Goal: Information Seeking & Learning: Obtain resource

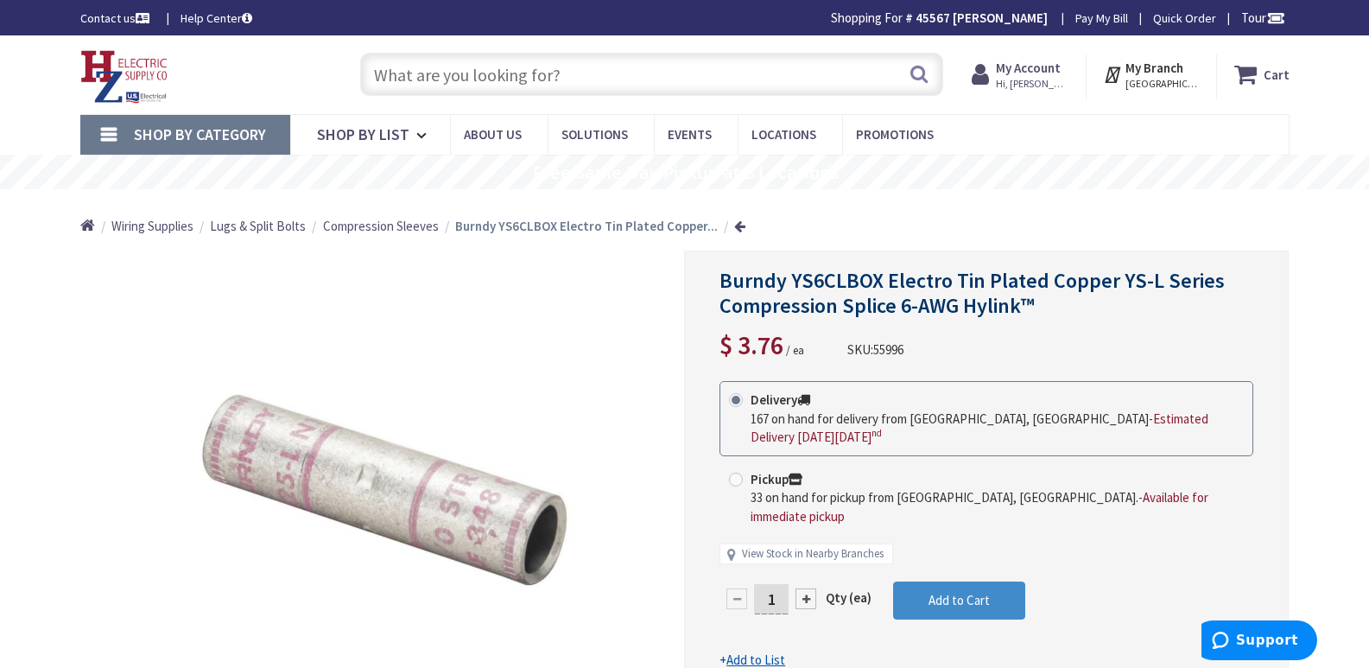
click at [396, 77] on input "text" at bounding box center [651, 74] width 583 height 43
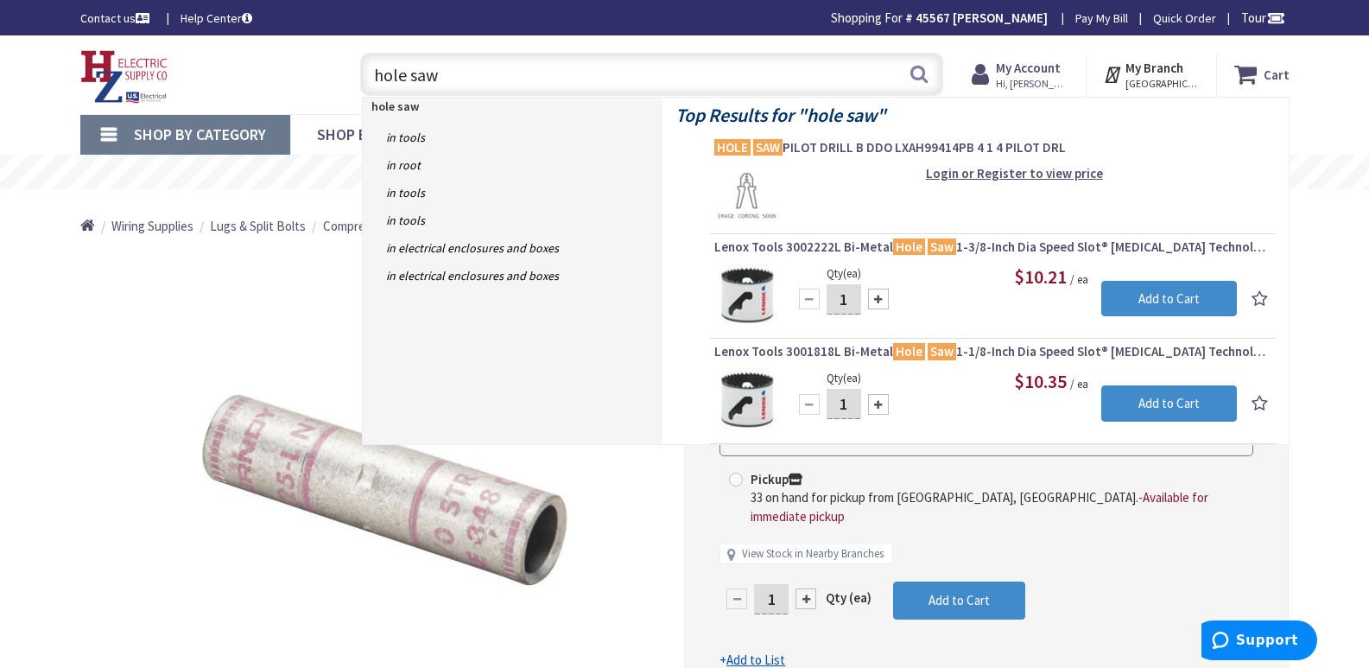
click at [375, 78] on input "hole saw" at bounding box center [651, 74] width 583 height 43
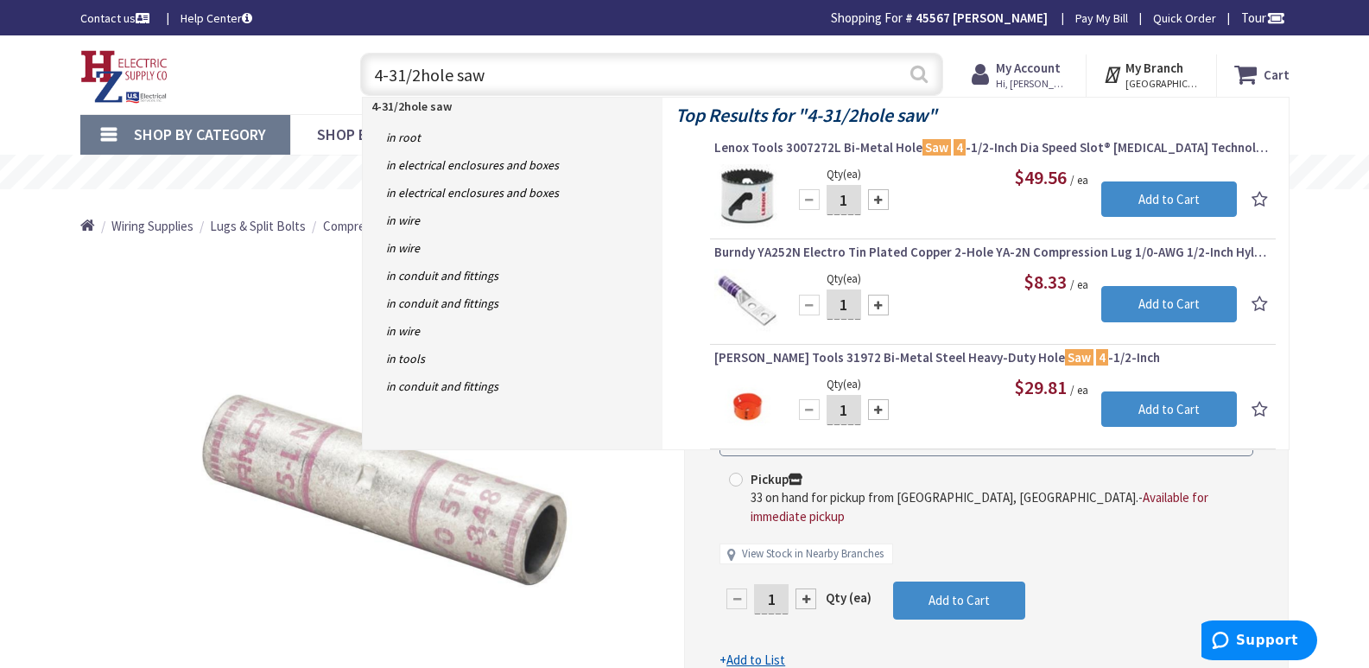
type input "4-31/2hole saw"
click at [917, 77] on button "Search" at bounding box center [919, 73] width 22 height 39
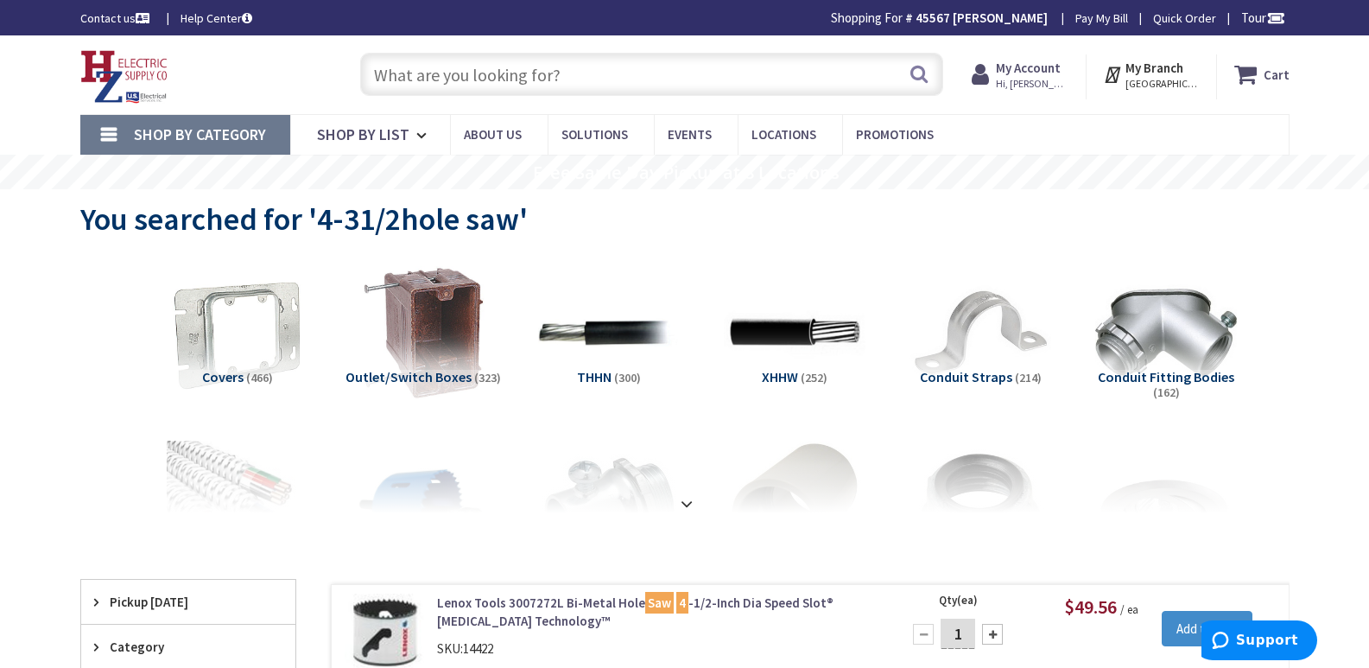
click at [391, 78] on input "text" at bounding box center [651, 74] width 583 height 43
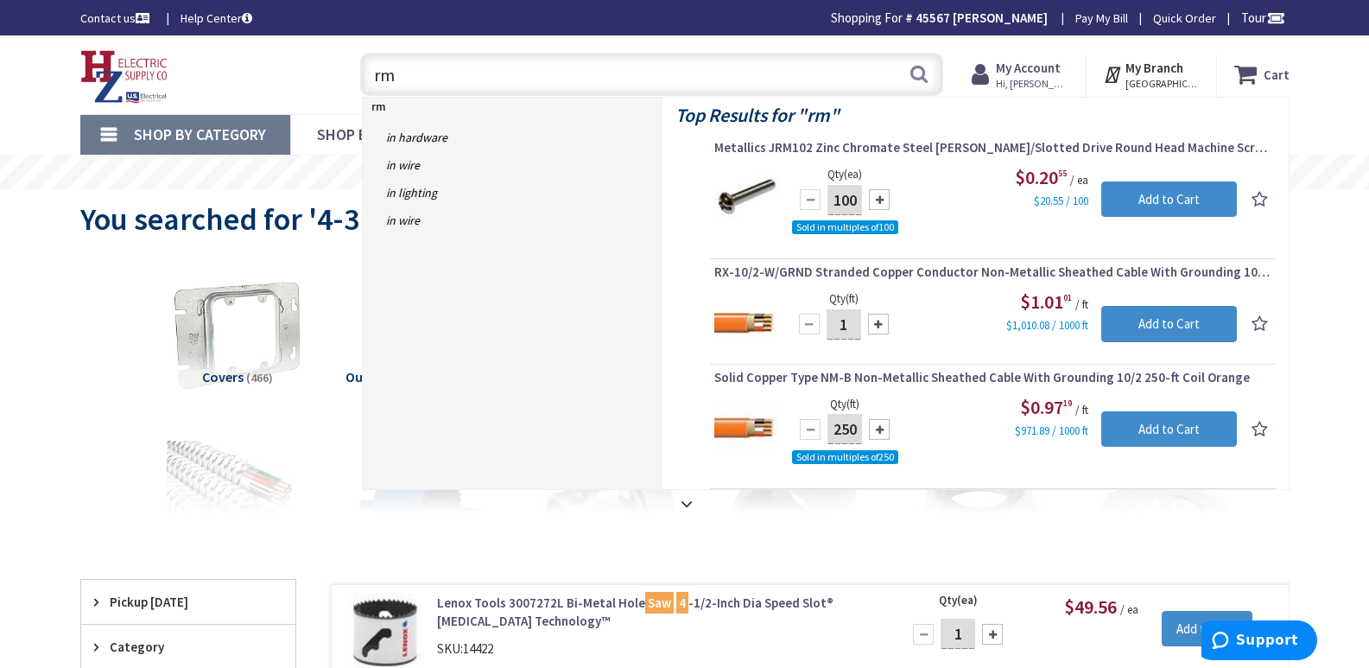
type input "r"
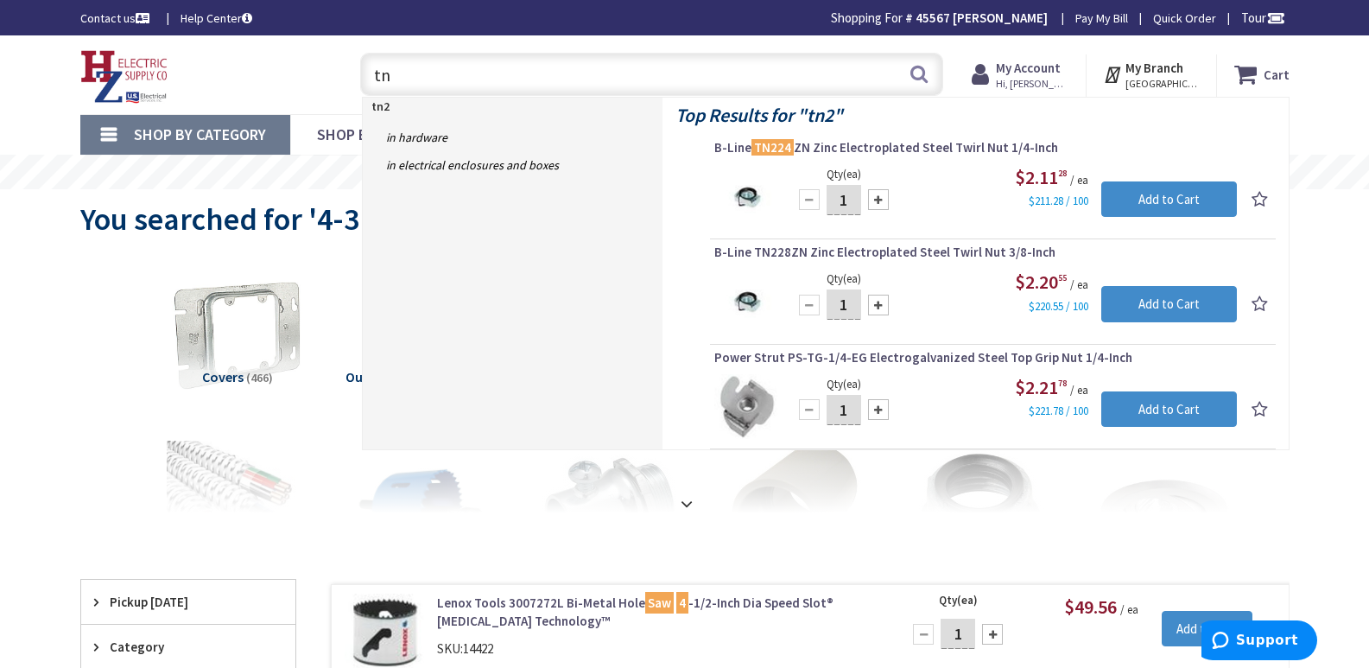
type input "t"
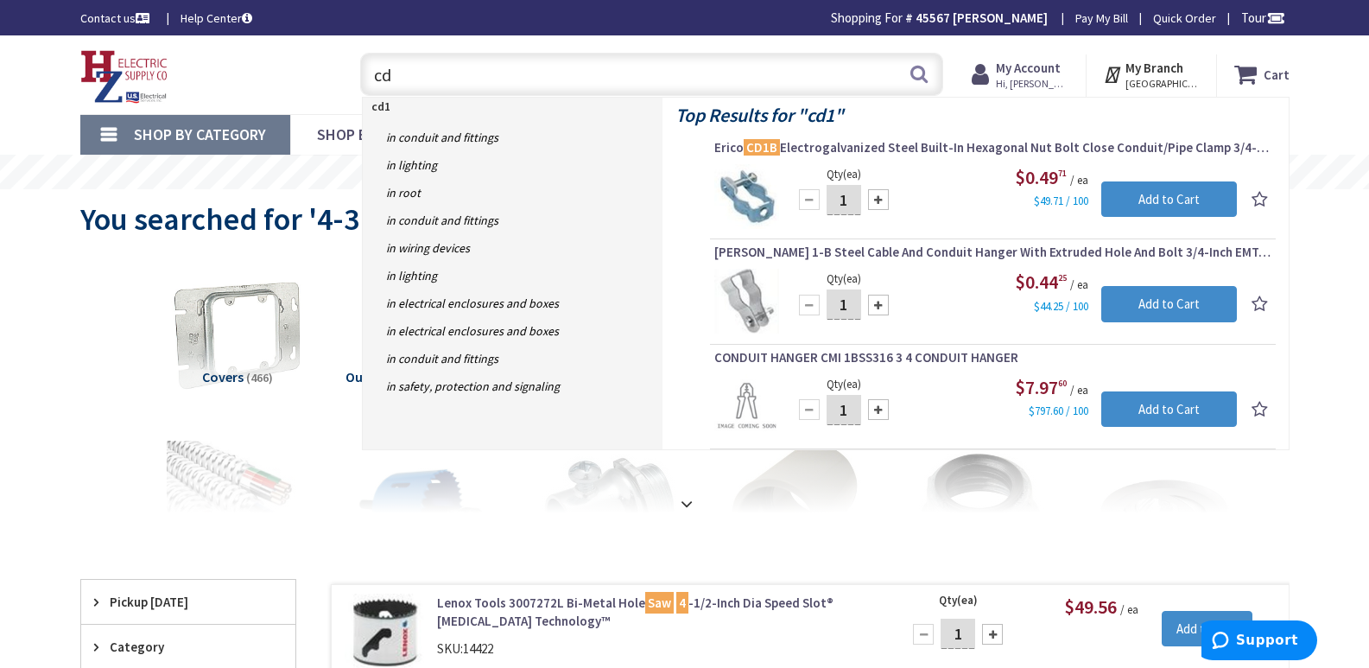
type input "c"
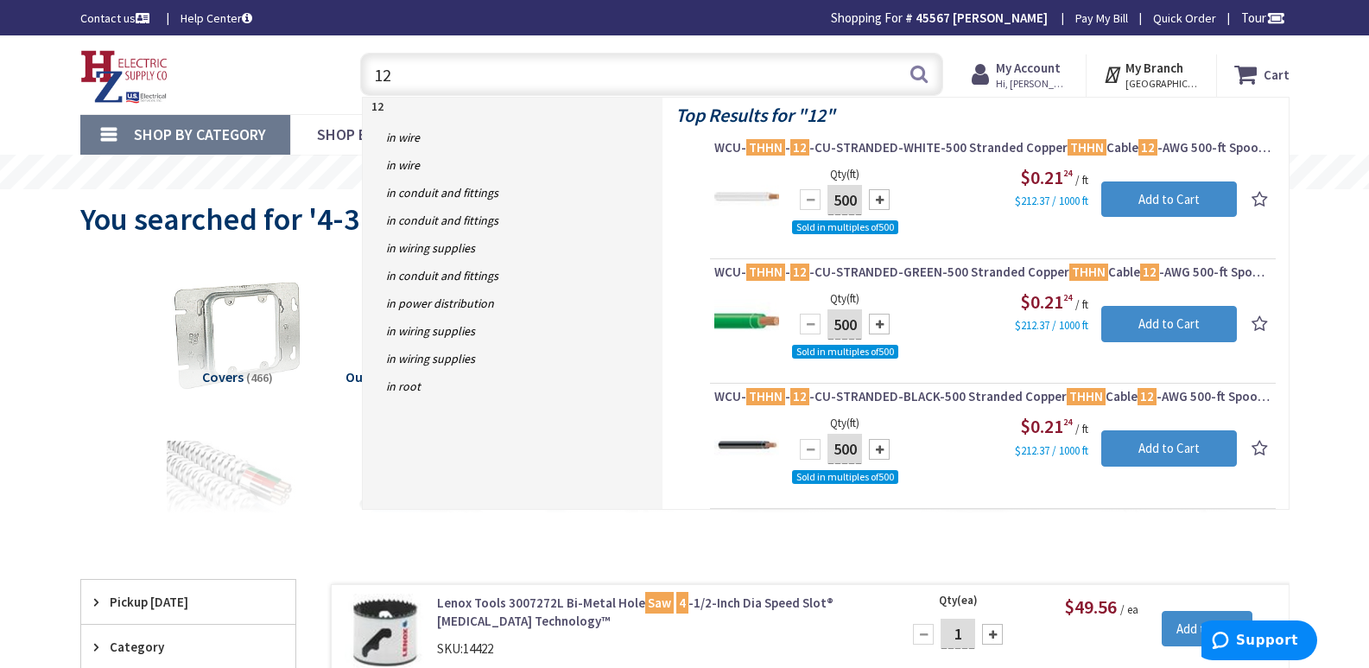
type input "1"
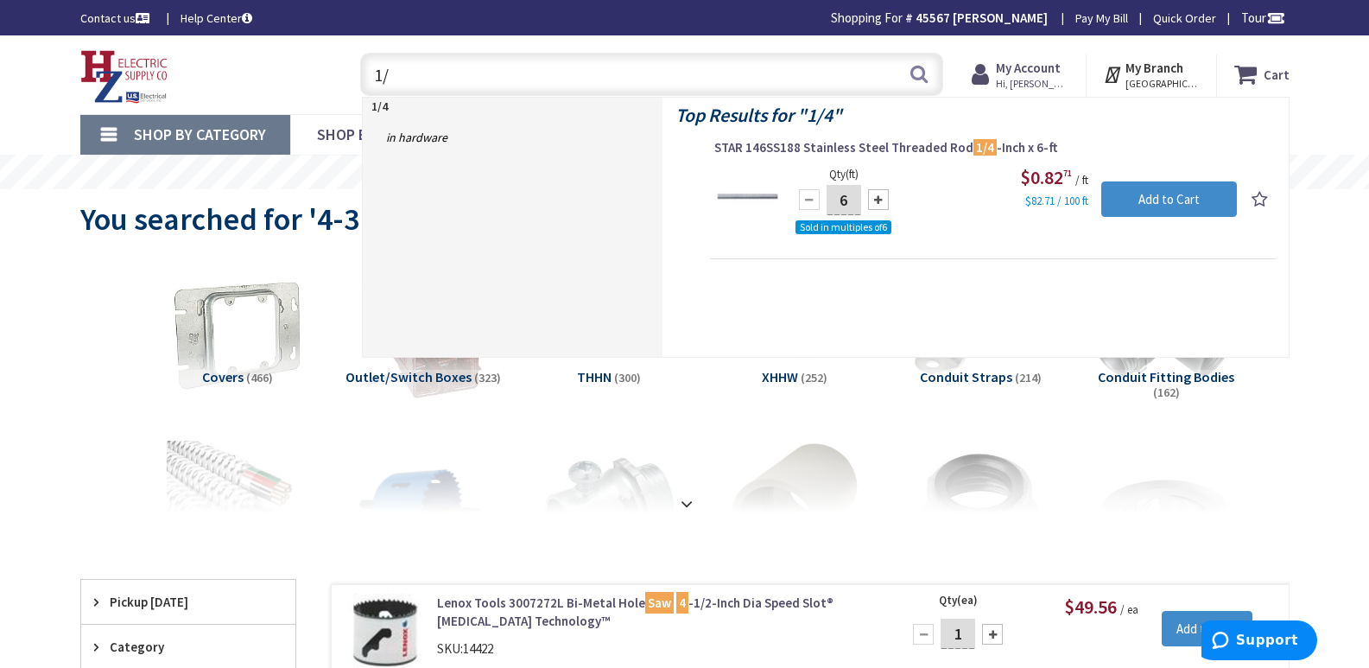
type input "1"
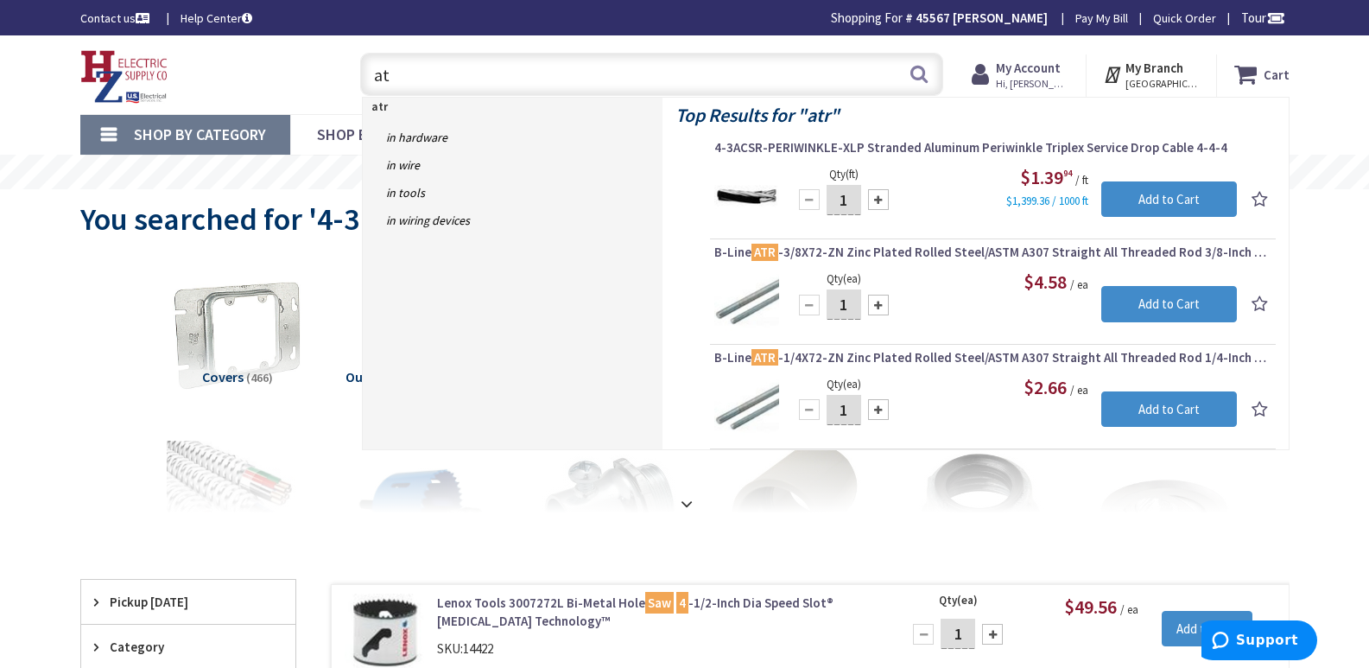
type input "a"
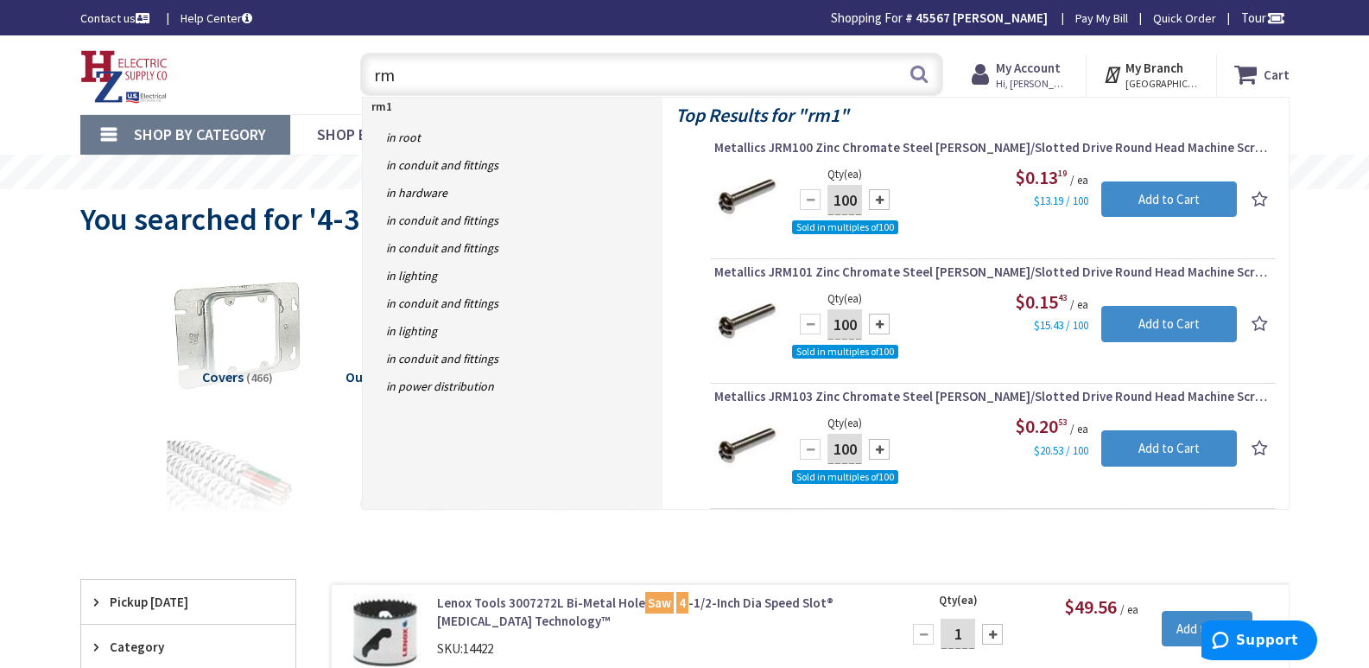
type input "r"
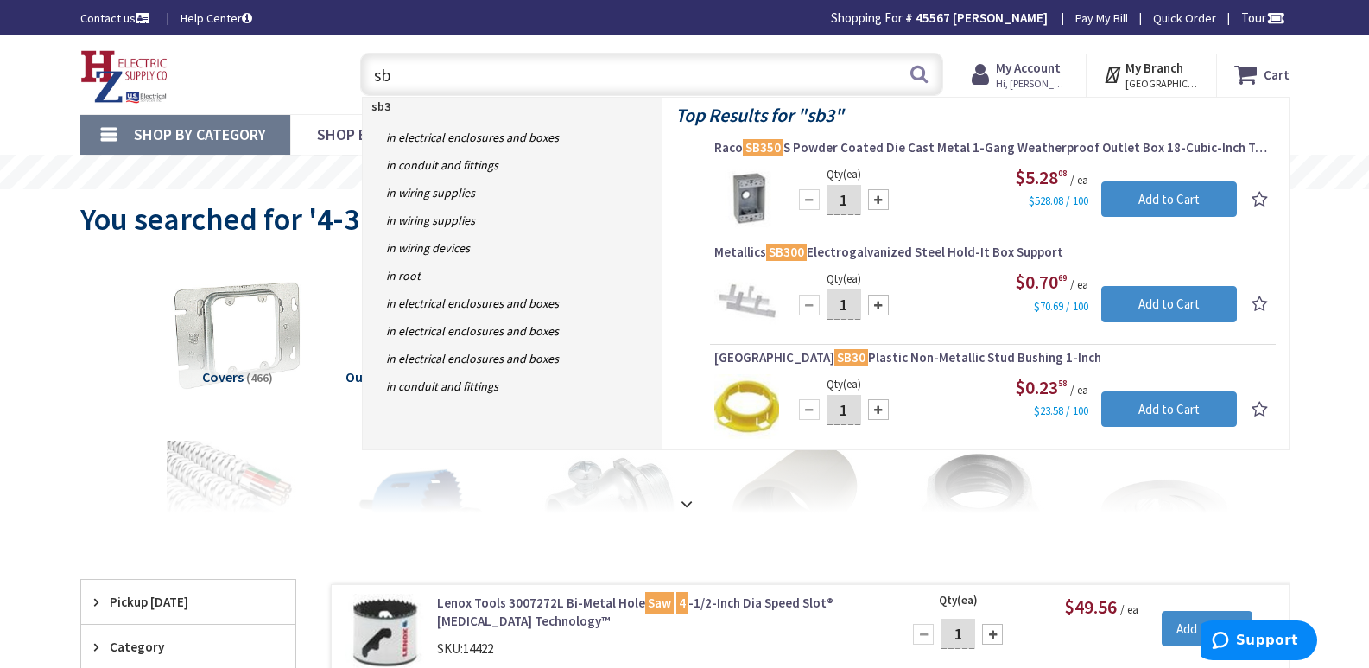
type input "s"
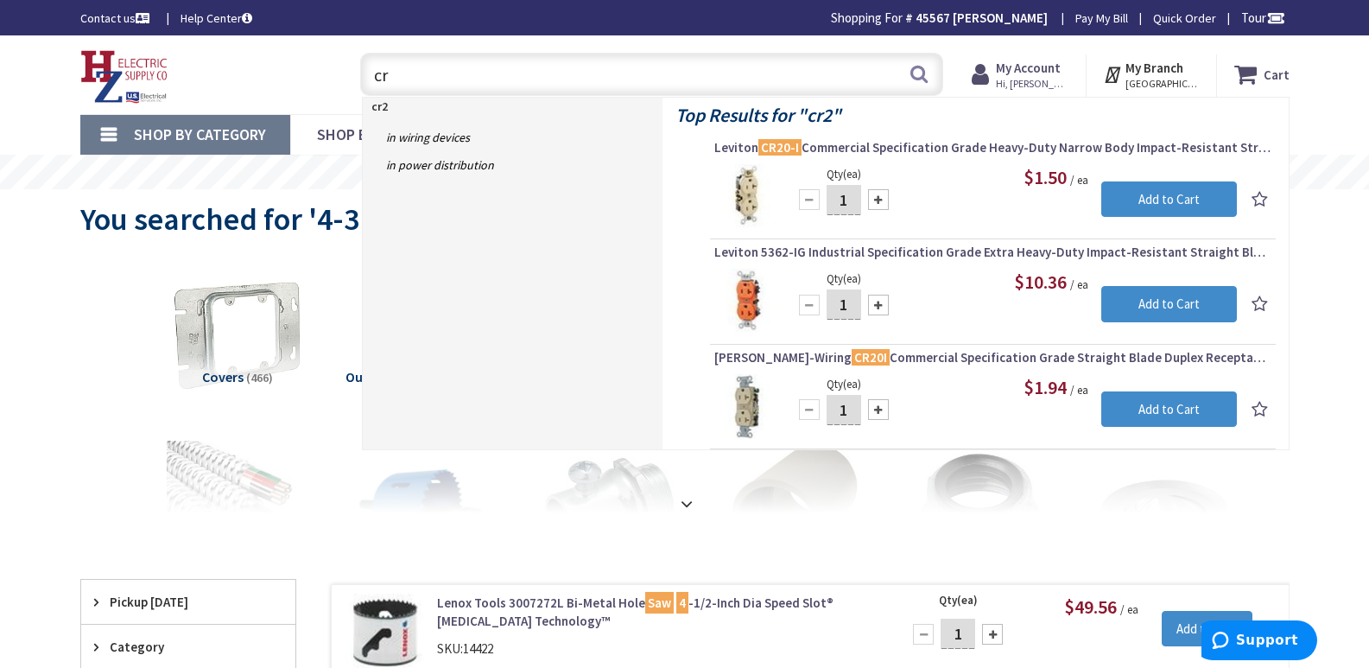
type input "c"
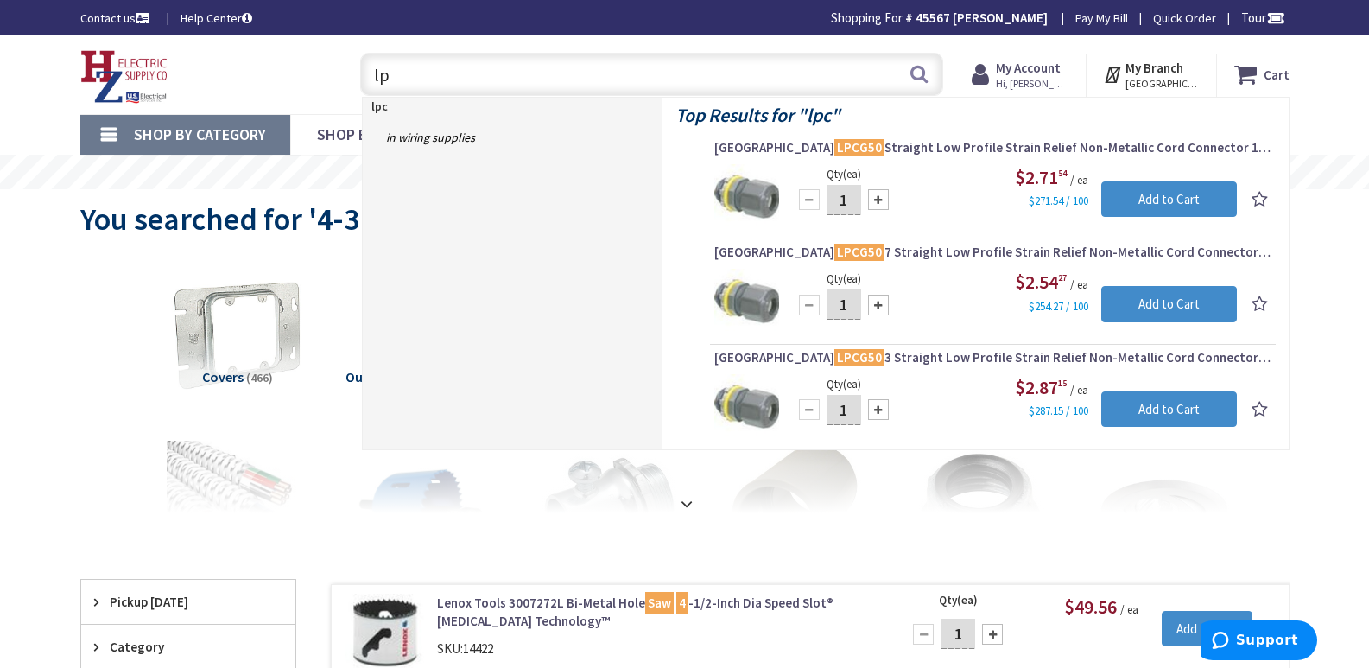
type input "l"
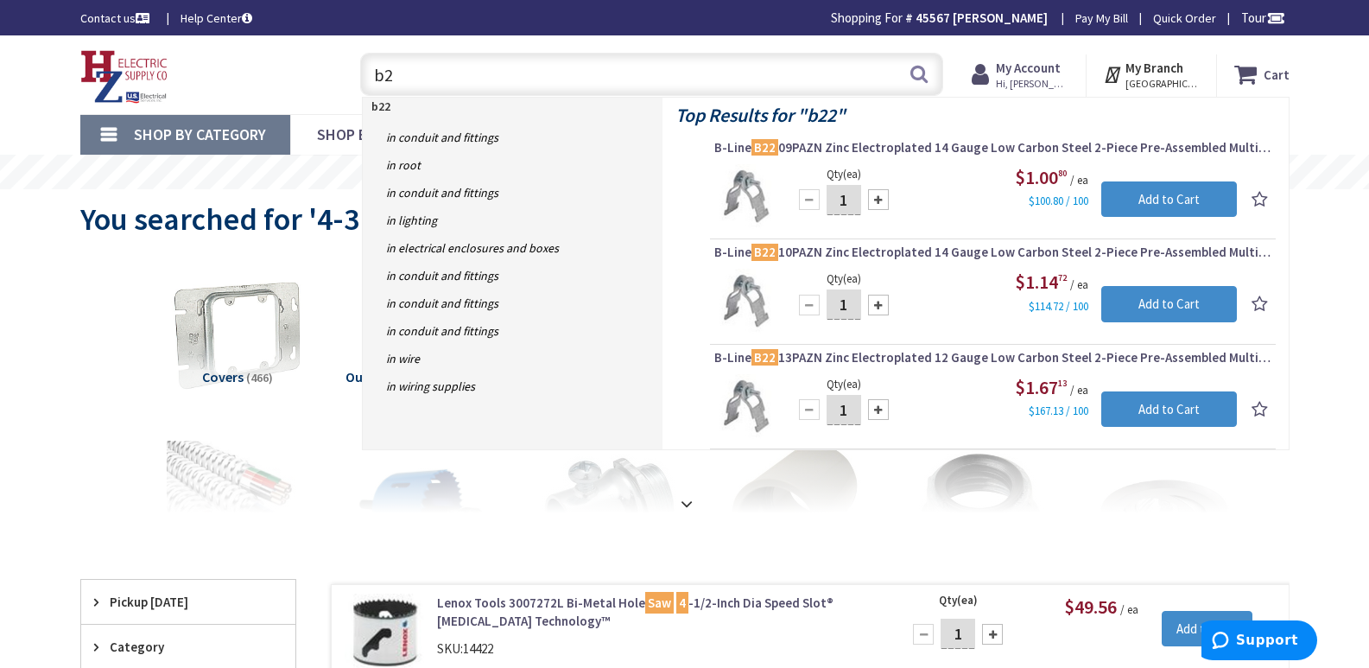
type input "b"
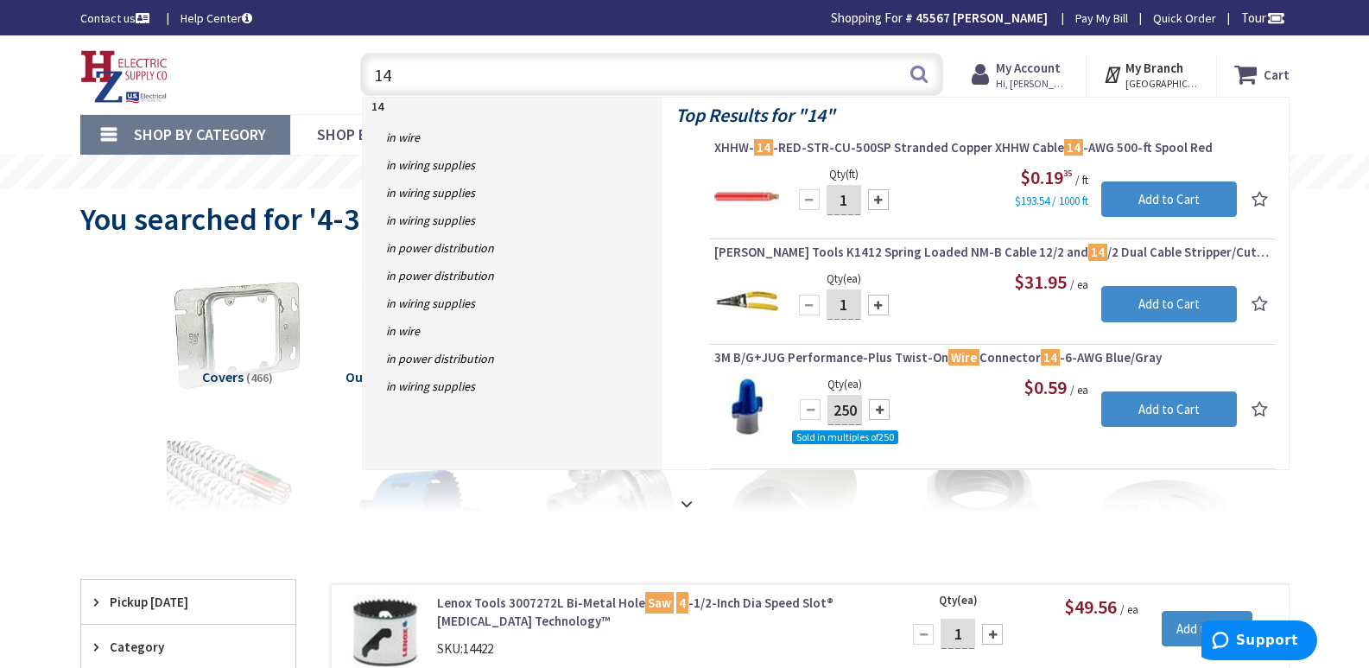
type input "1"
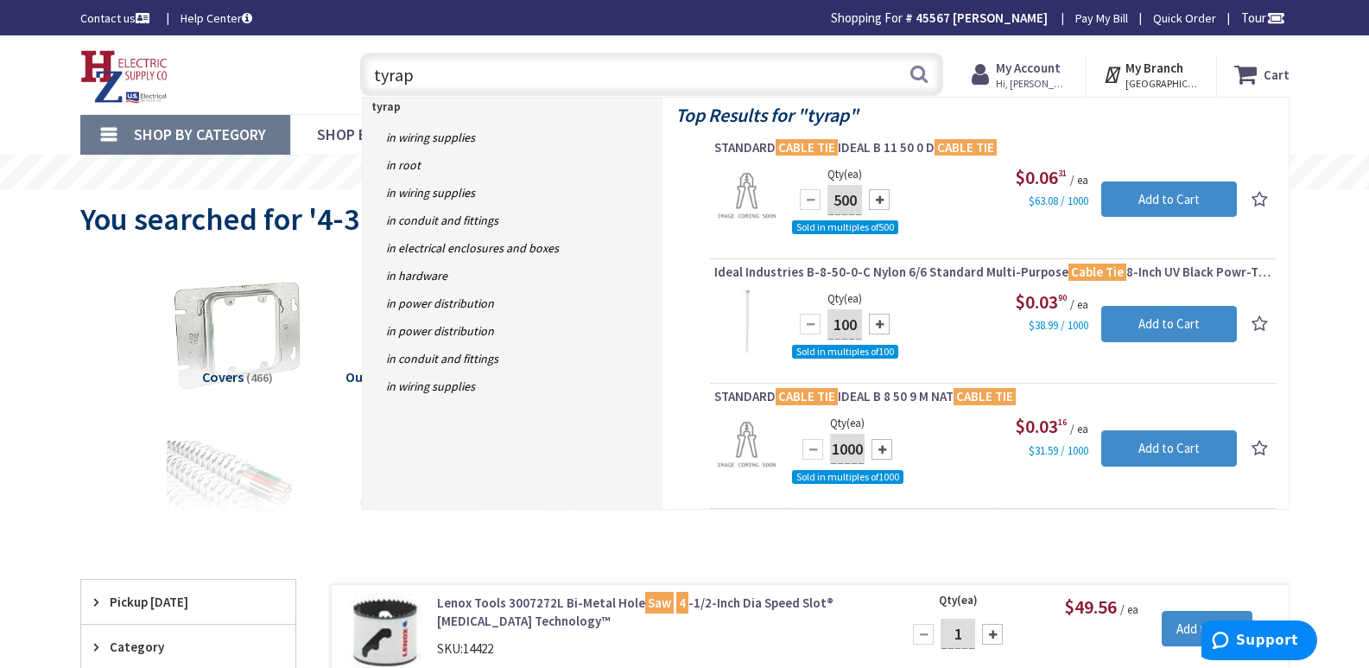
click at [376, 73] on input "tyrap" at bounding box center [651, 74] width 583 height 43
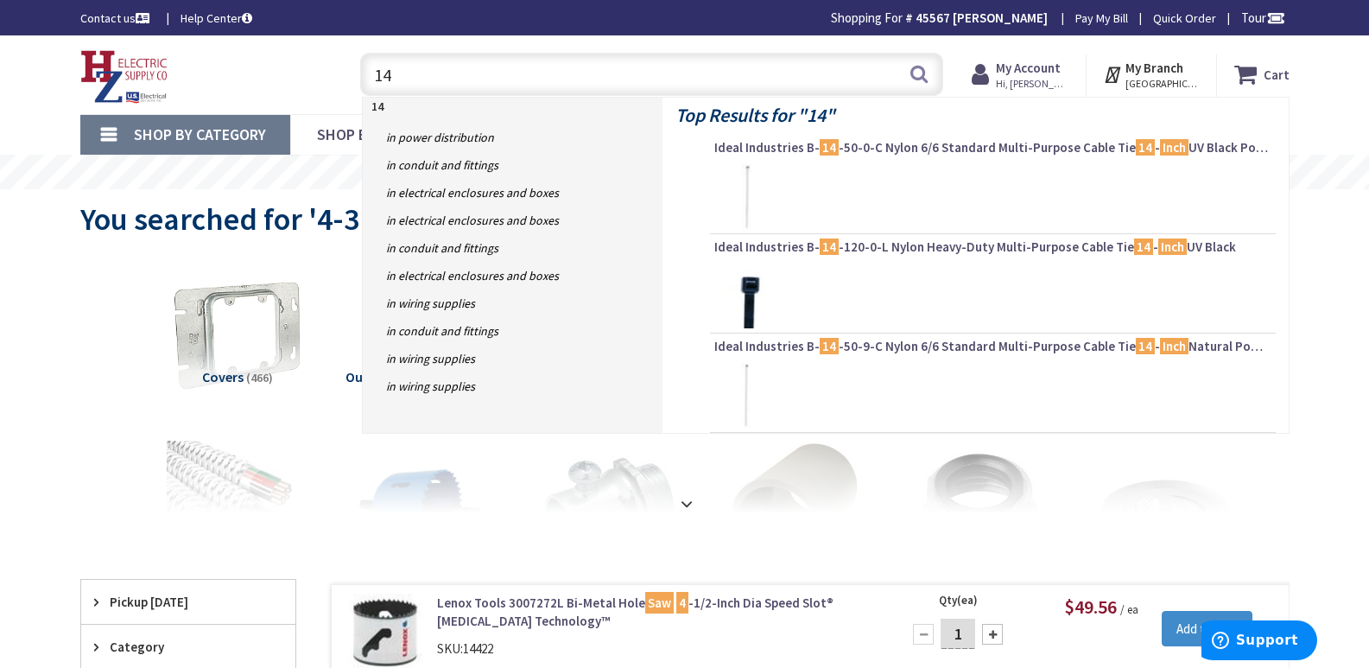
type input "1"
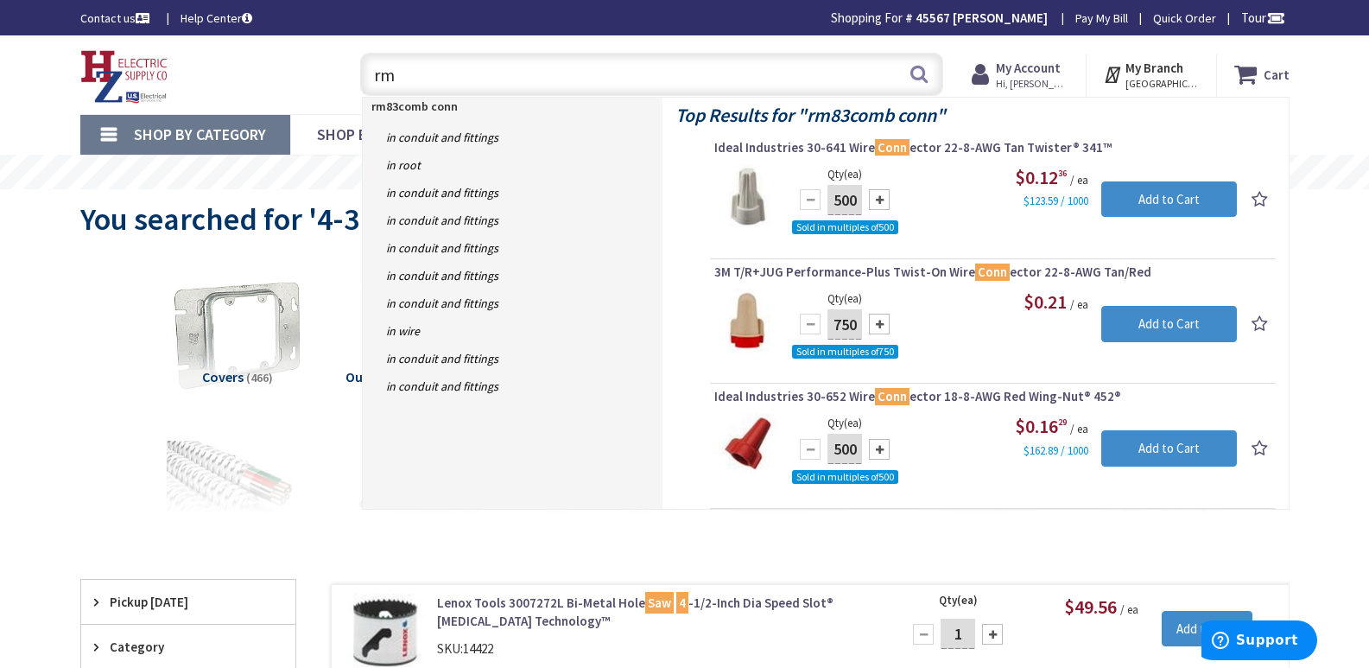
type input "r"
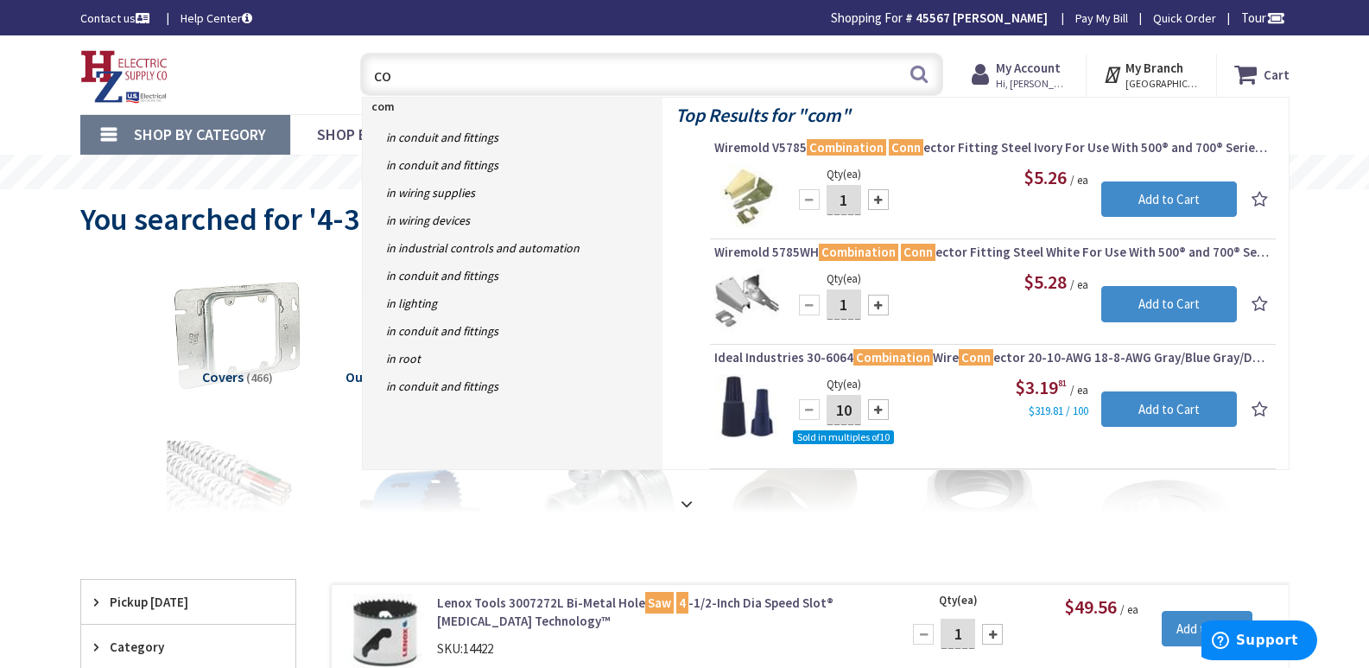
type input "c"
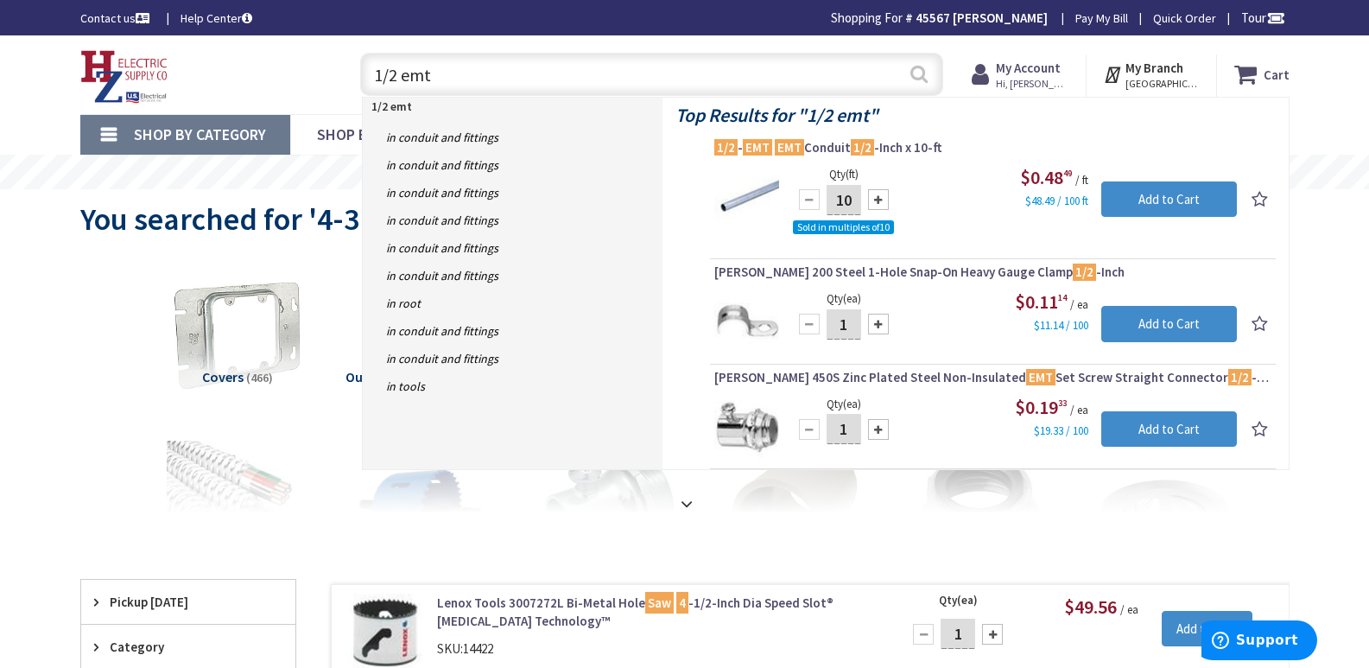
type input "1/2 emt"
click at [915, 72] on button "Search" at bounding box center [919, 73] width 22 height 39
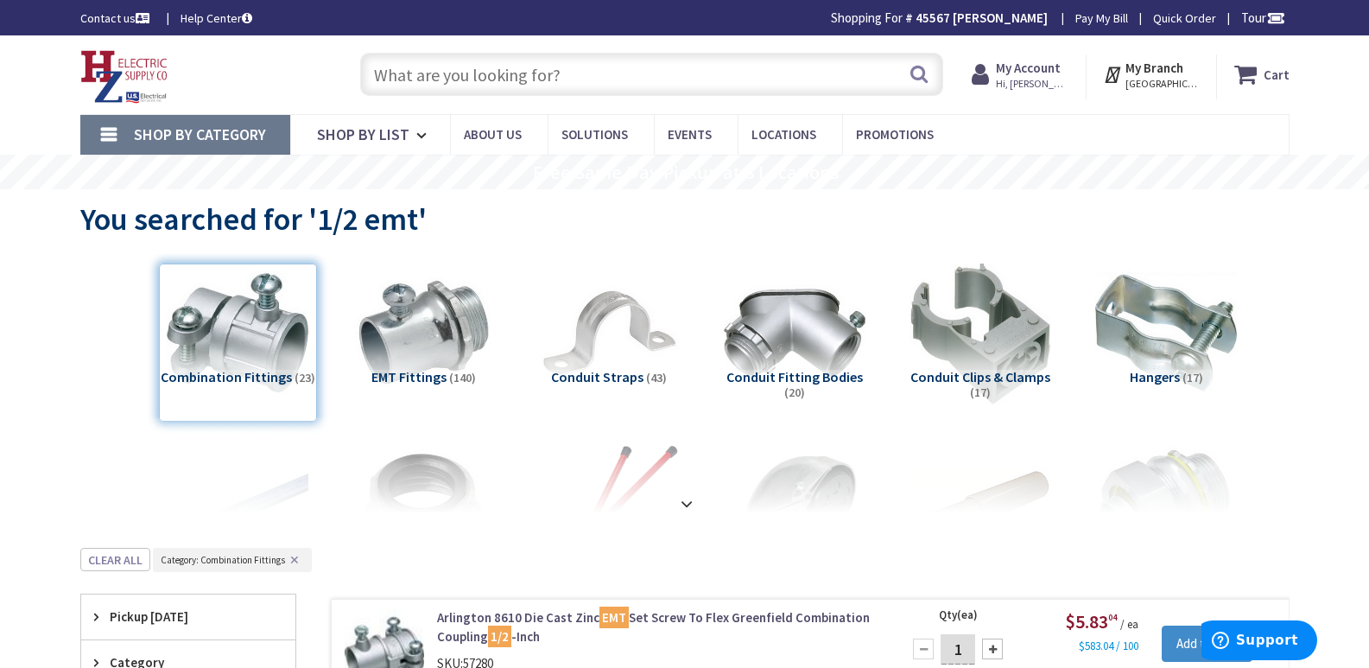
click at [390, 70] on input "text" at bounding box center [651, 74] width 583 height 43
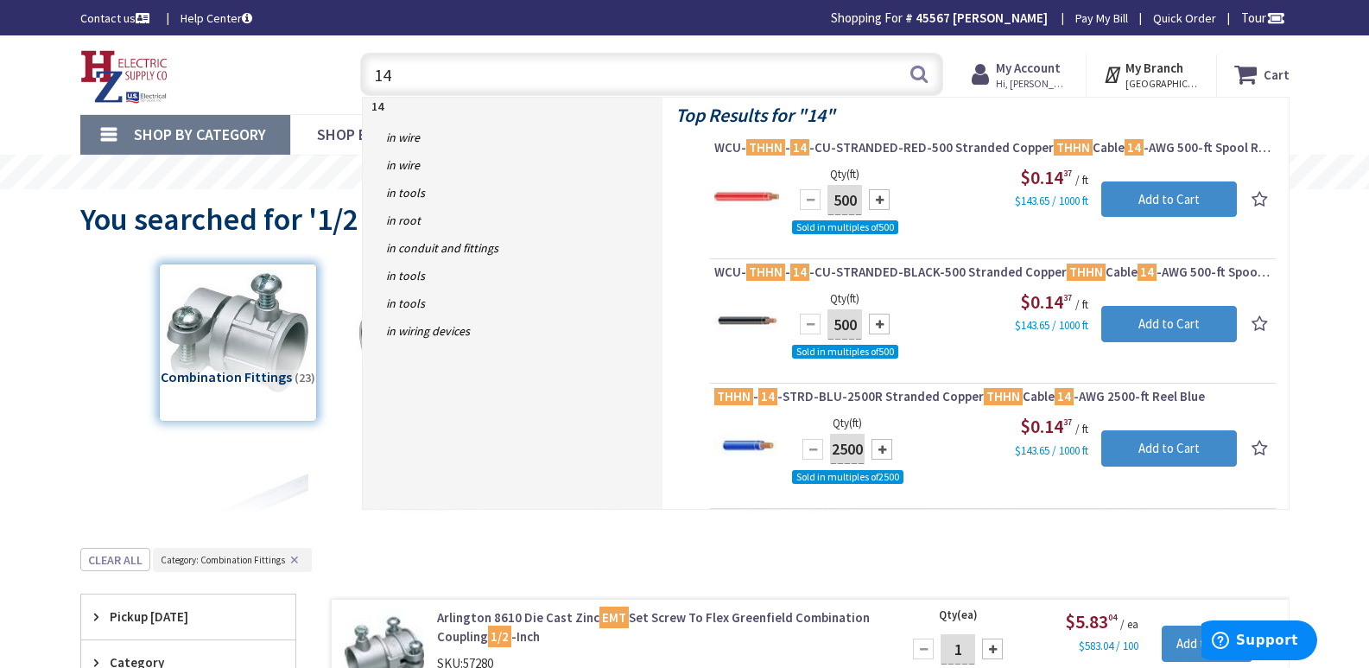
type input "1"
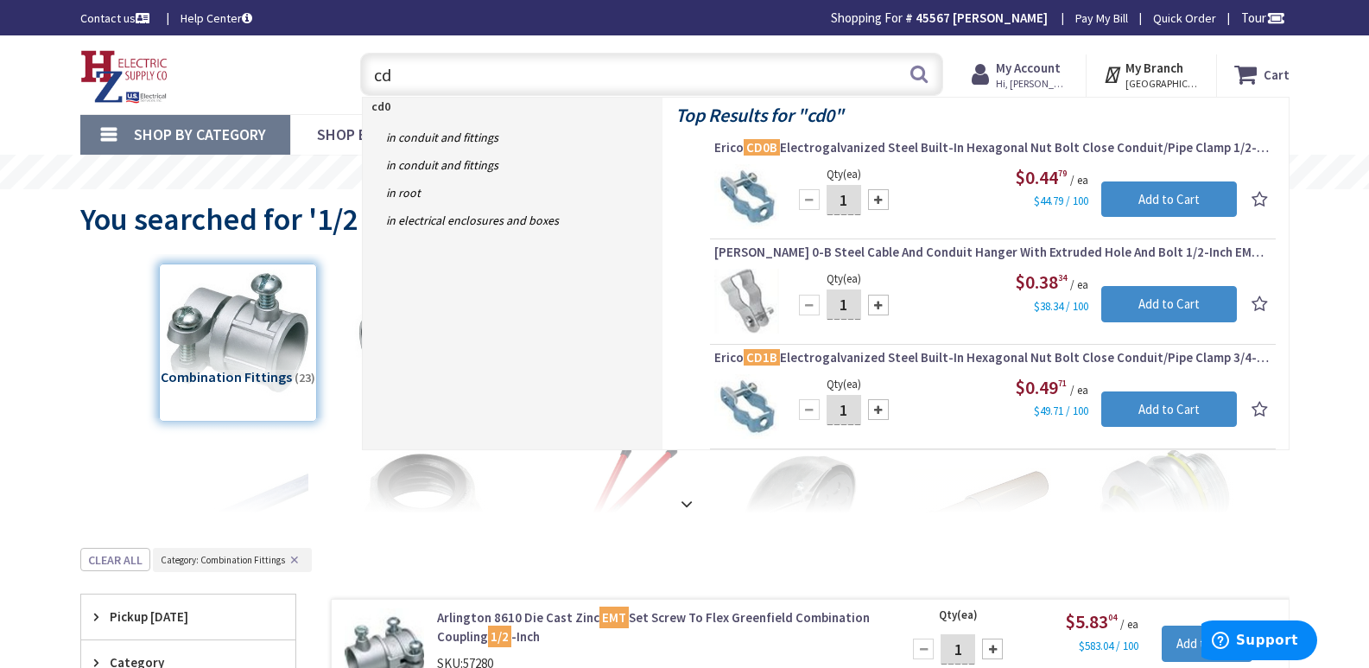
type input "c"
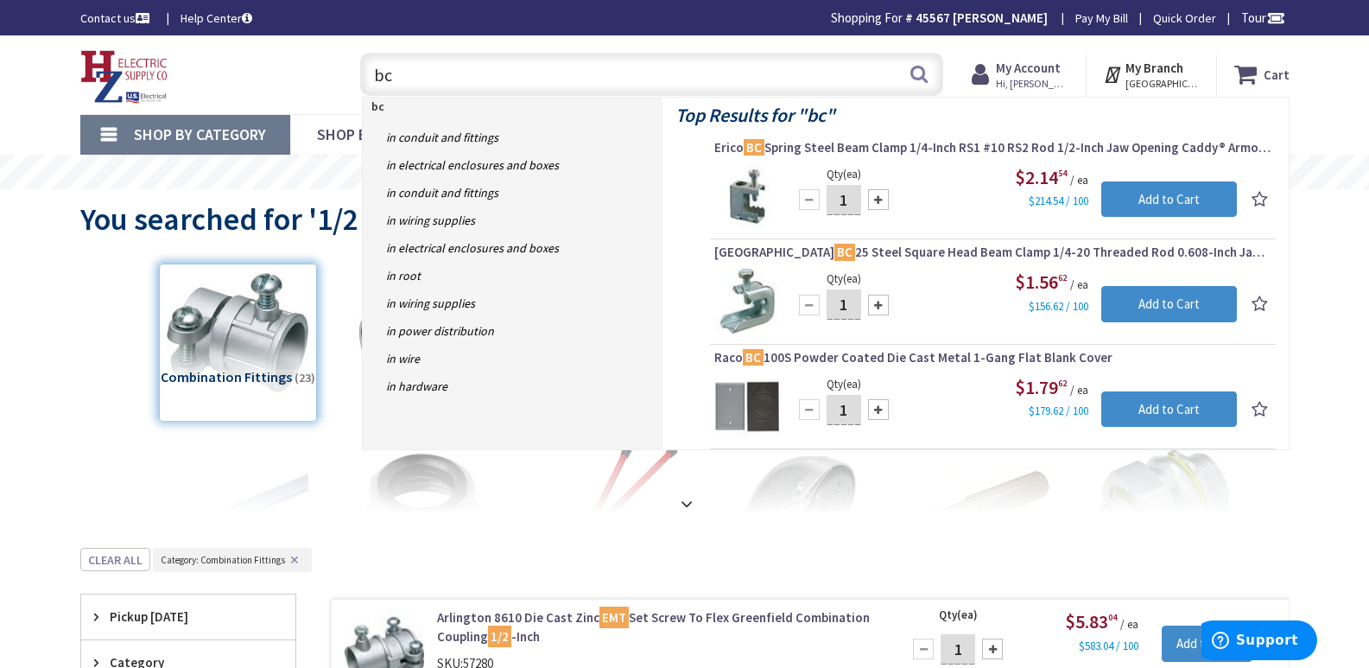
type input "b"
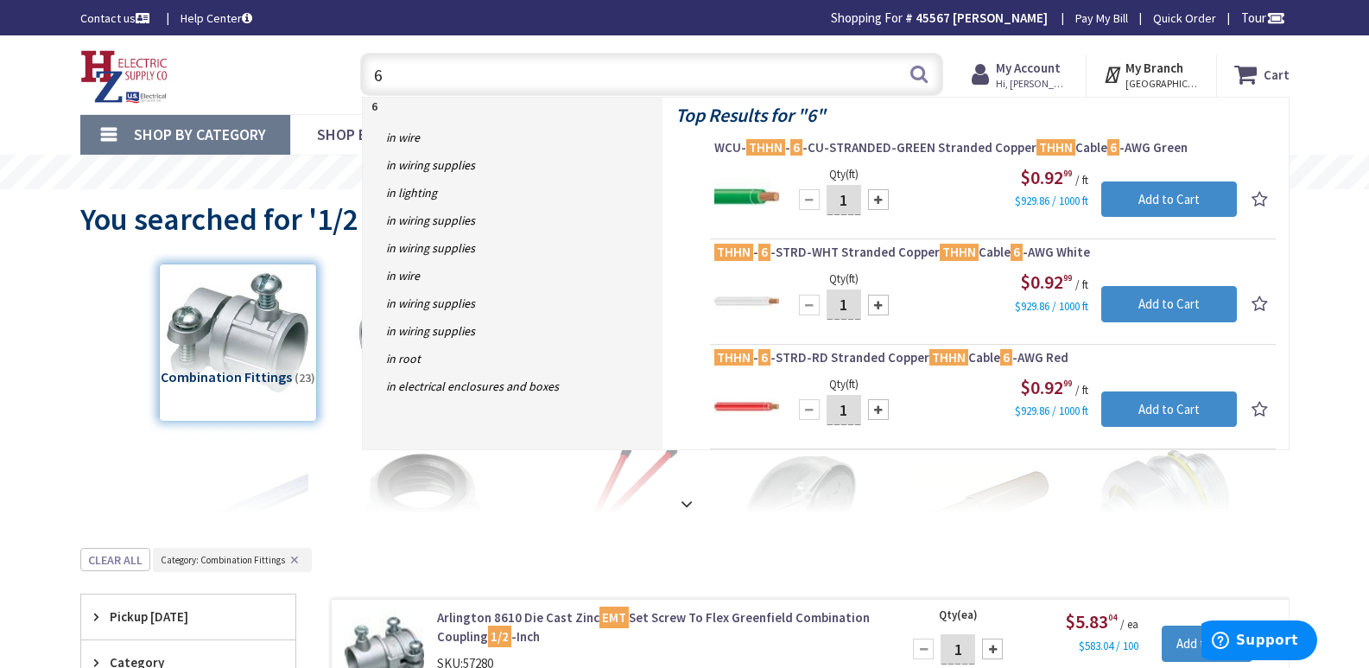
type input "6"
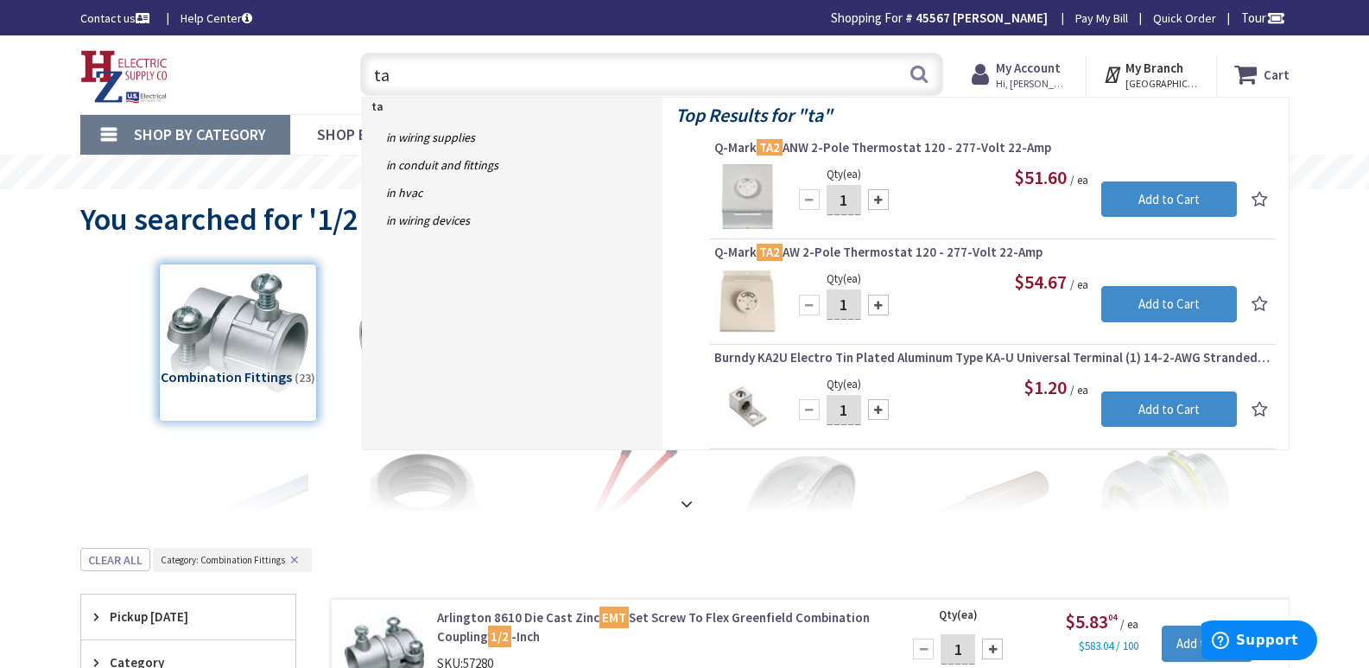
type input "t"
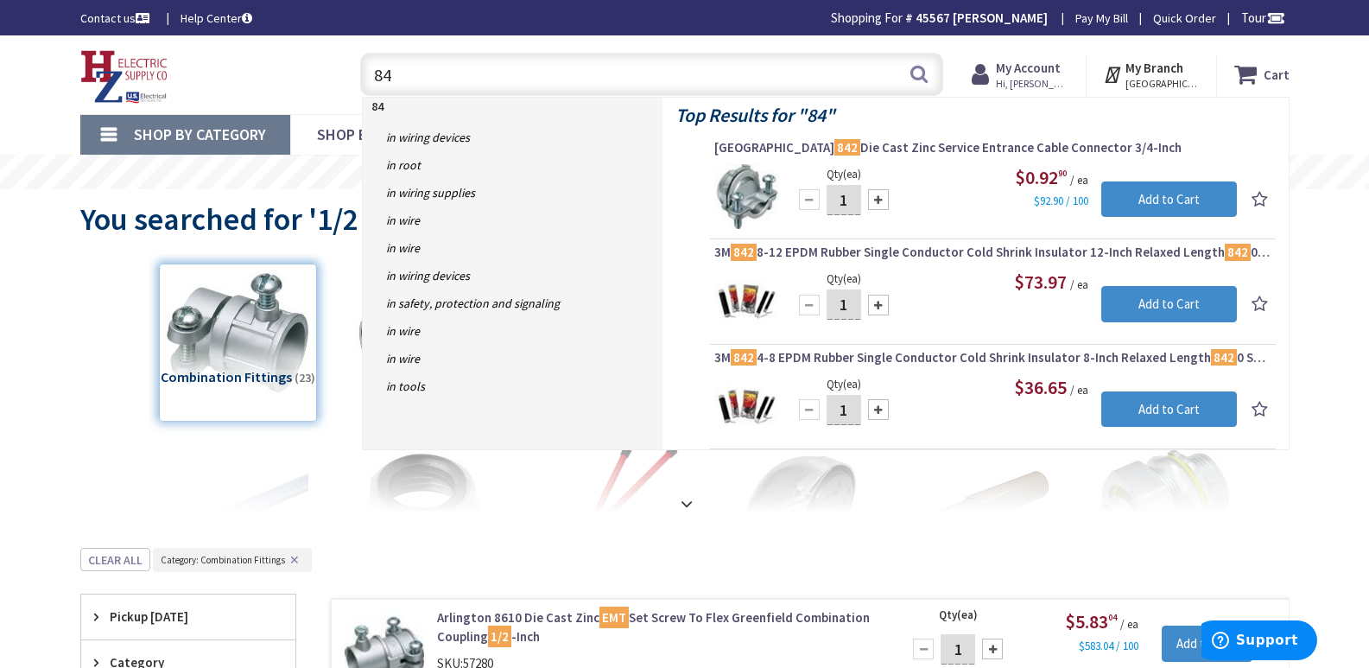
type input "8"
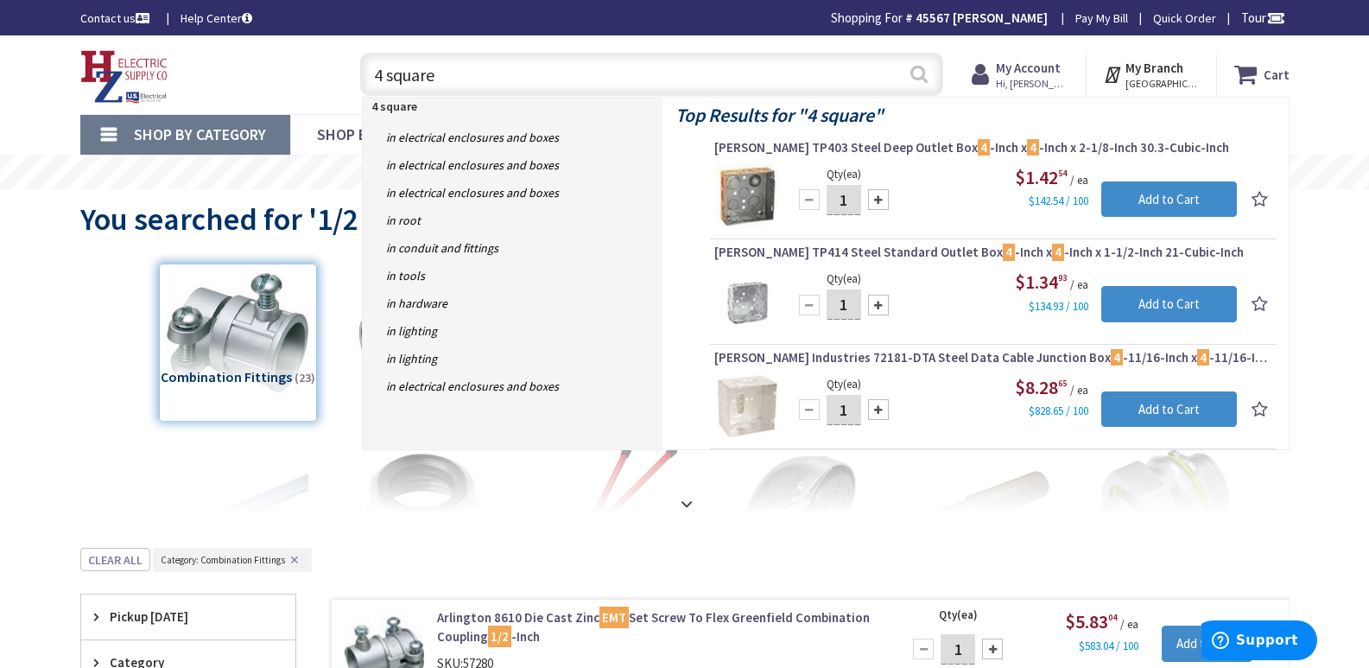
type input "4 square"
click at [921, 74] on button "Search" at bounding box center [919, 73] width 22 height 39
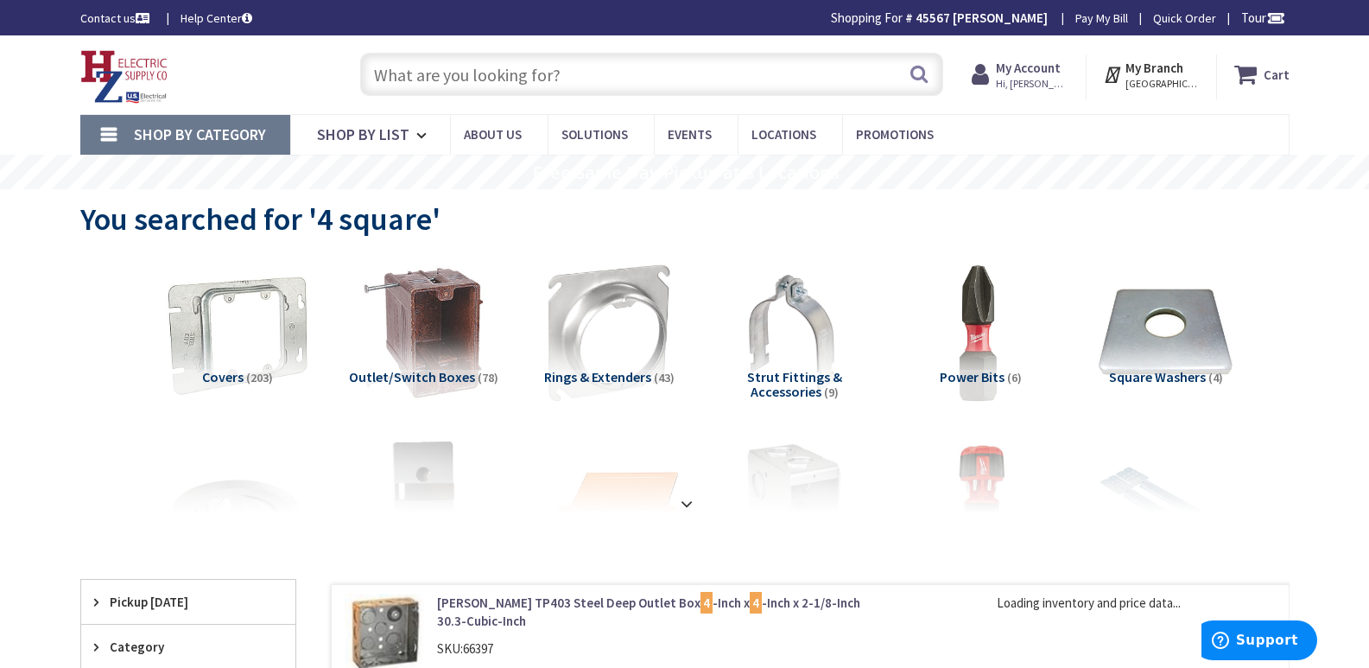
click at [264, 337] on img at bounding box center [237, 333] width 156 height 156
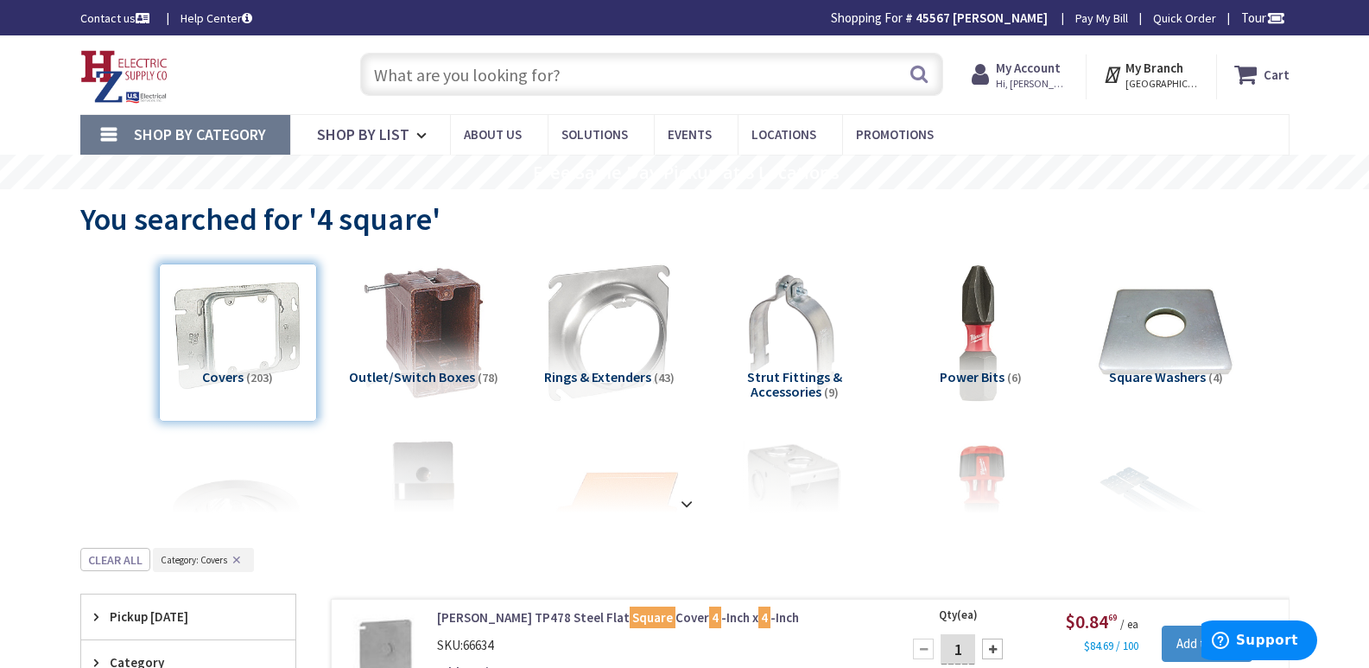
click at [390, 66] on input "text" at bounding box center [651, 74] width 583 height 43
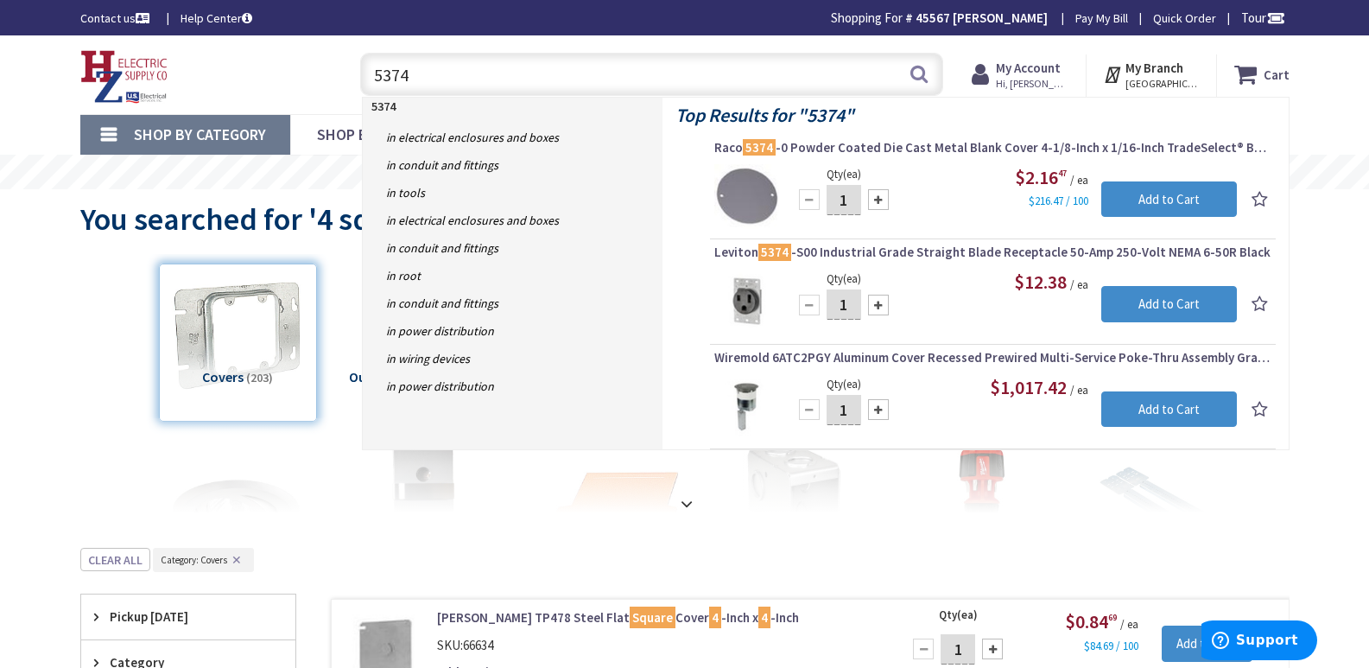
drag, startPoint x: 421, startPoint y: 74, endPoint x: 323, endPoint y: 77, distance: 98.5
click at [328, 77] on div "Toggle Nav 5374 5374 Search Cart My Cart Close" at bounding box center [684, 75] width 1235 height 58
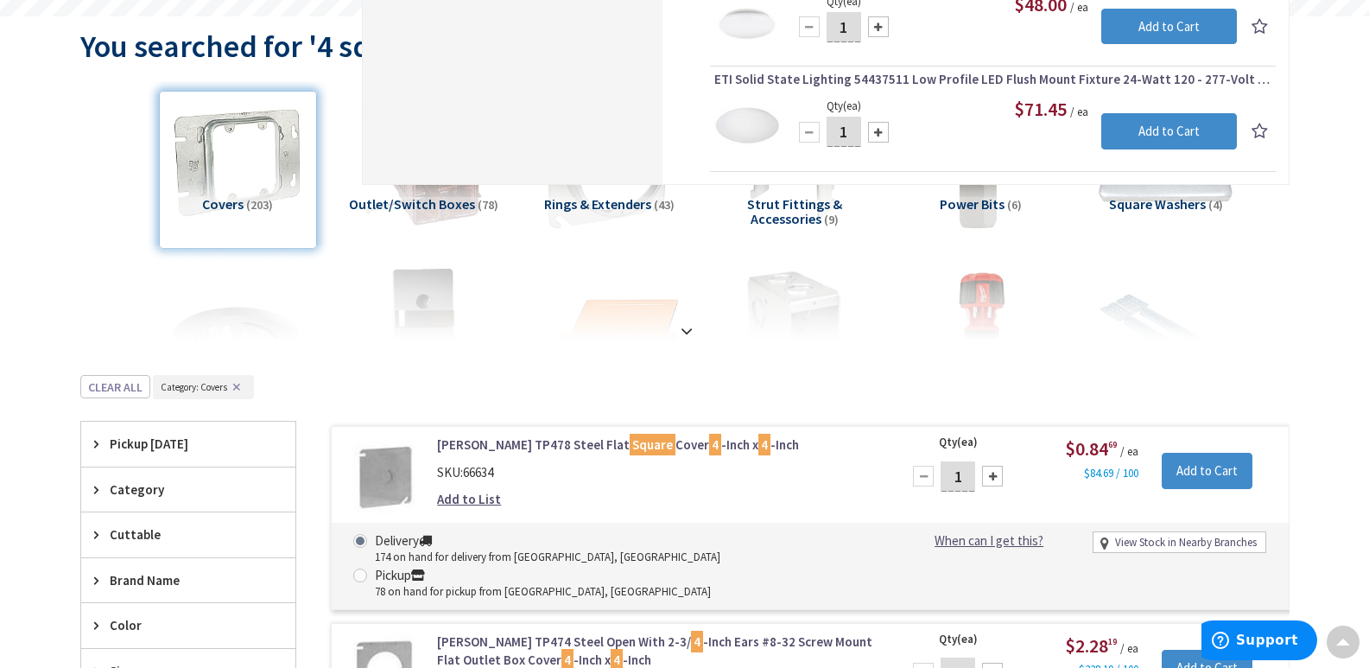
scroll to position [86, 0]
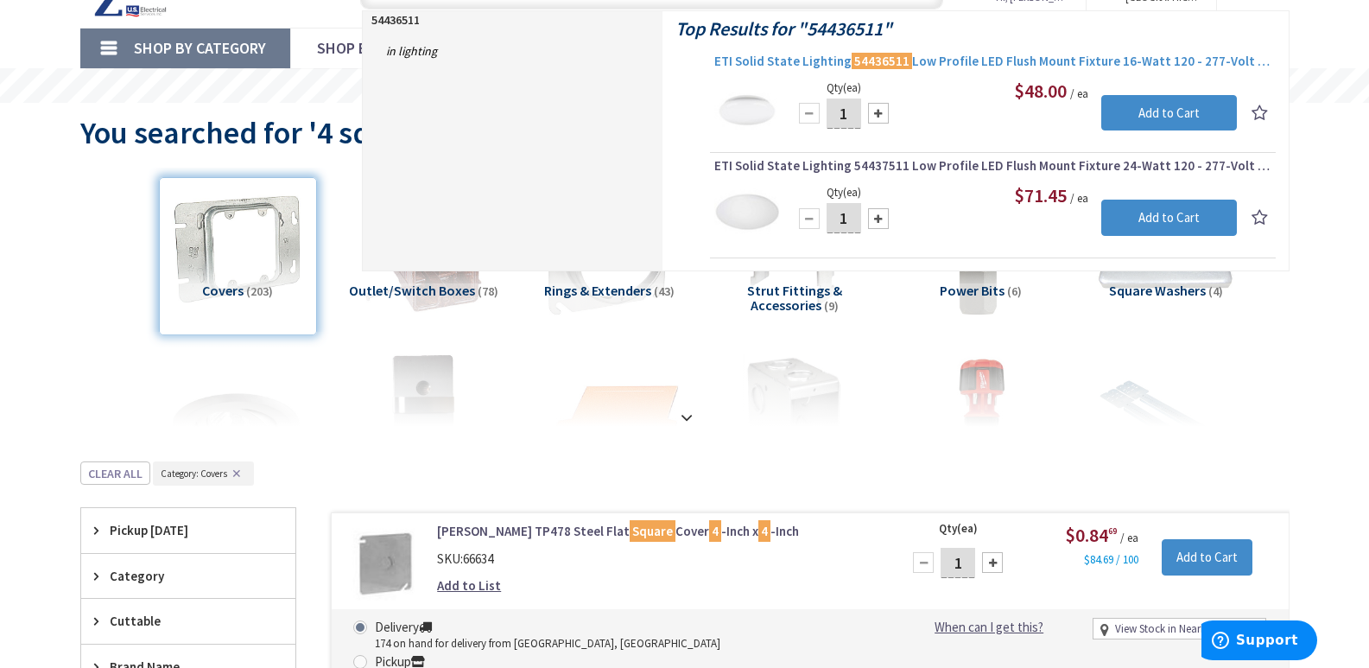
type input "54436511"
click at [952, 56] on span "ETI Solid State Lighting 54436511 Low Profile LED Flush Mount Fixture 16-Watt 1…" at bounding box center [992, 61] width 557 height 17
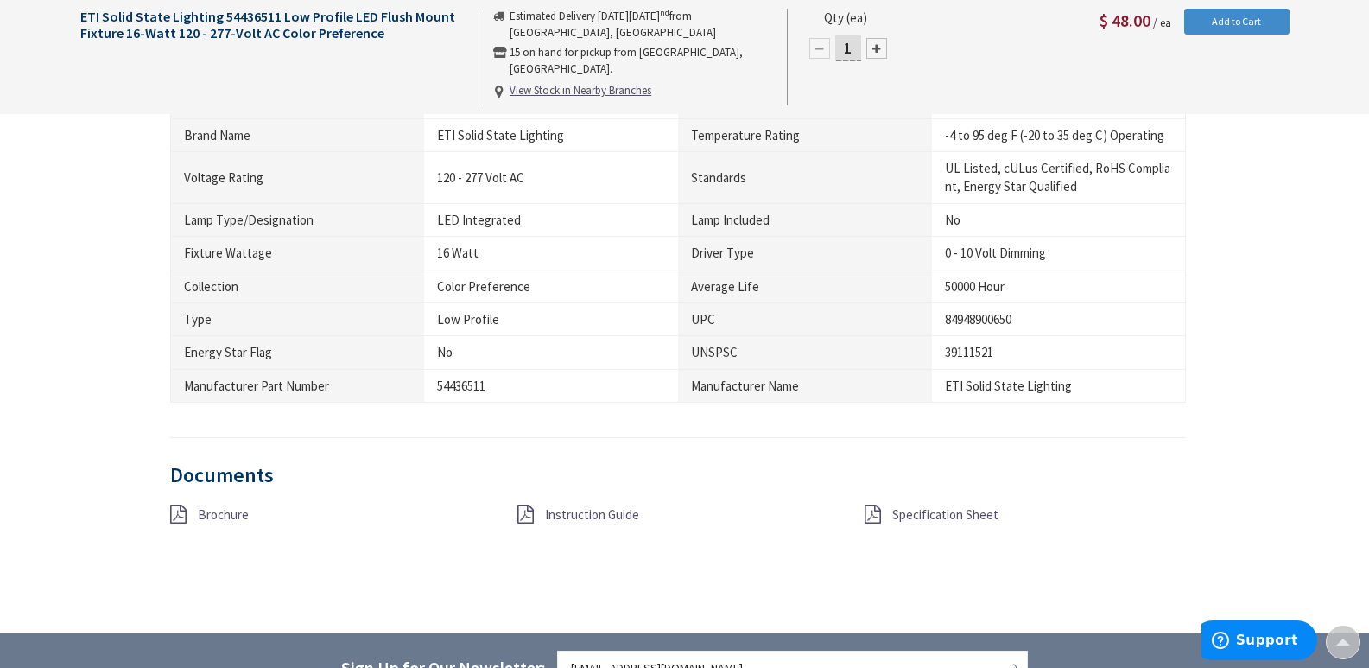
scroll to position [1295, 0]
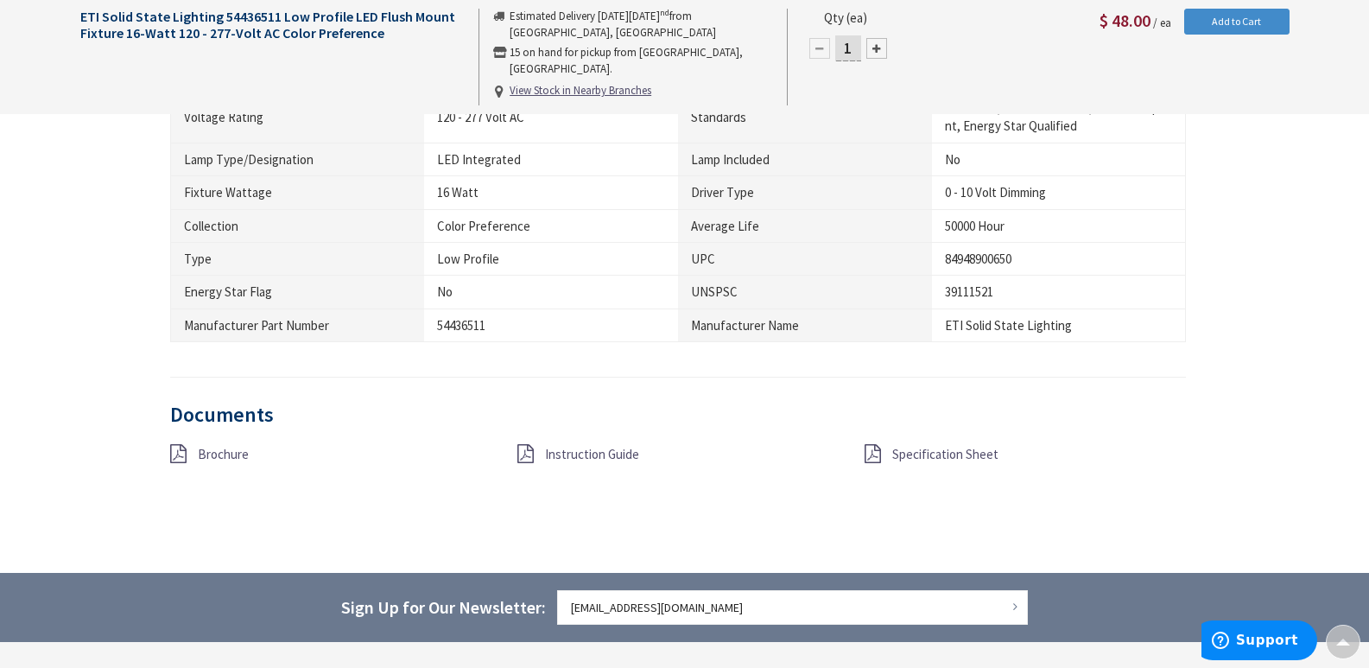
click at [207, 453] on span "Brochure" at bounding box center [223, 454] width 51 height 16
click at [905, 450] on span "Specification Sheet" at bounding box center [945, 454] width 106 height 16
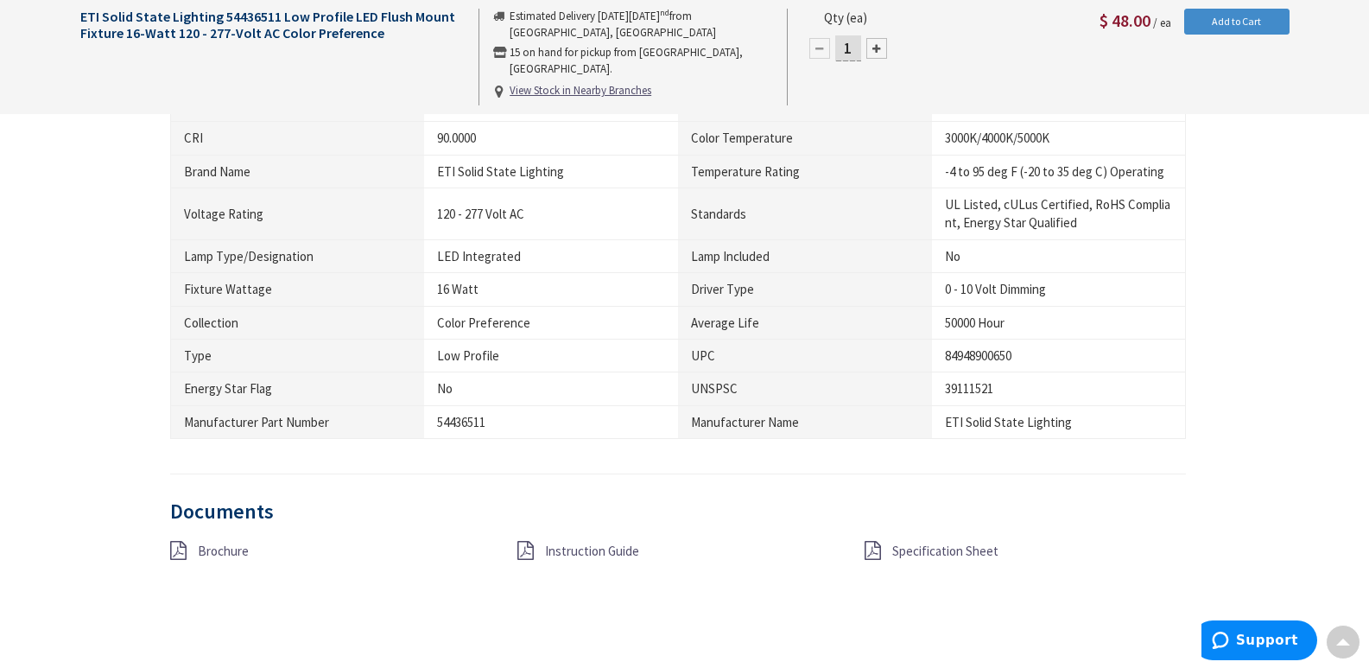
scroll to position [1200, 0]
click at [938, 549] on span "Specification Sheet" at bounding box center [945, 549] width 106 height 16
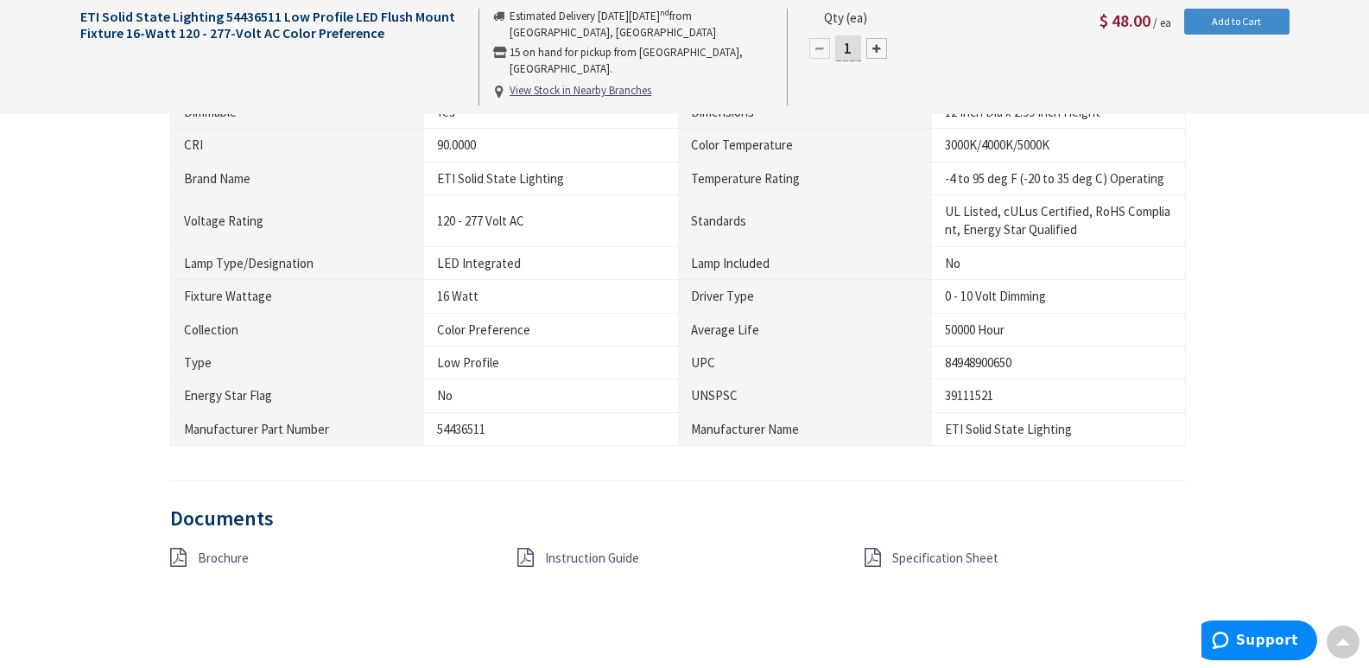
click at [943, 554] on span "Specification Sheet" at bounding box center [945, 557] width 106 height 16
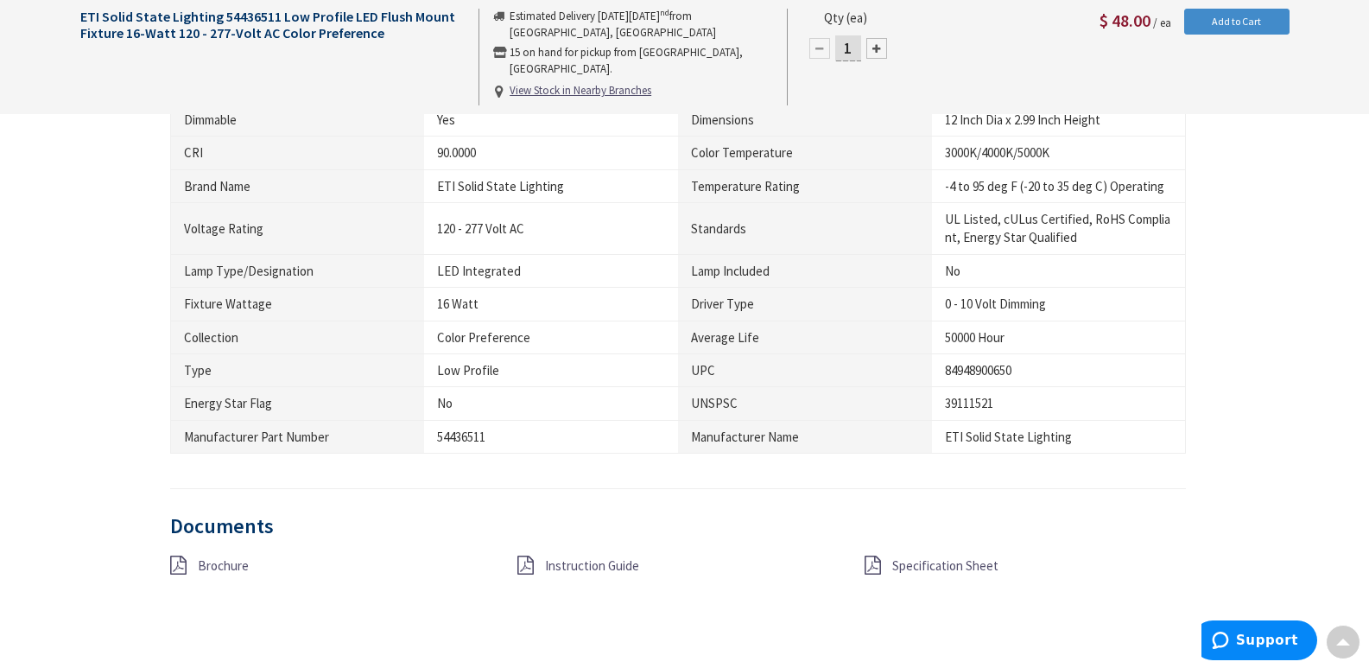
scroll to position [1270, 0]
